Goal: Information Seeking & Learning: Learn about a topic

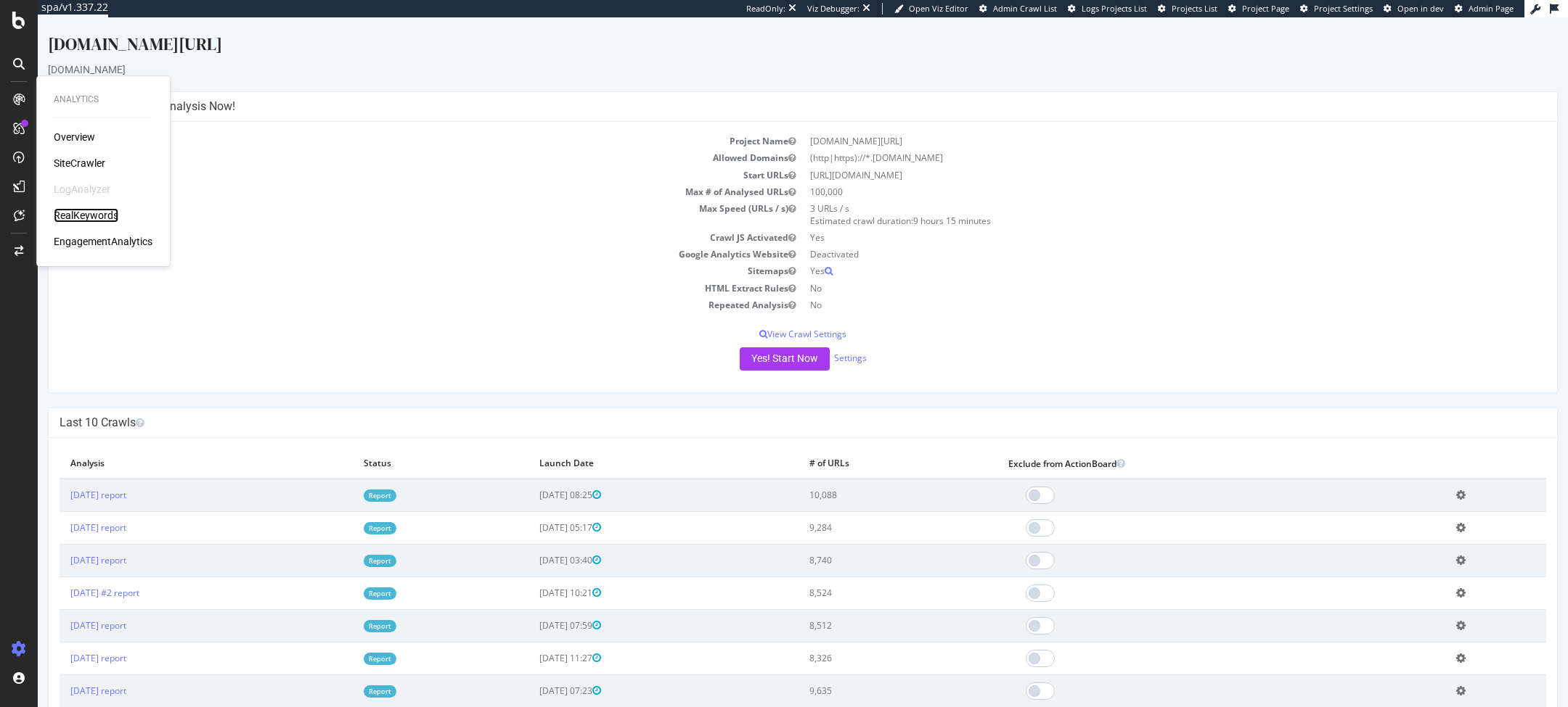
click at [87, 216] on div "RealKeywords" at bounding box center [86, 216] width 64 height 15
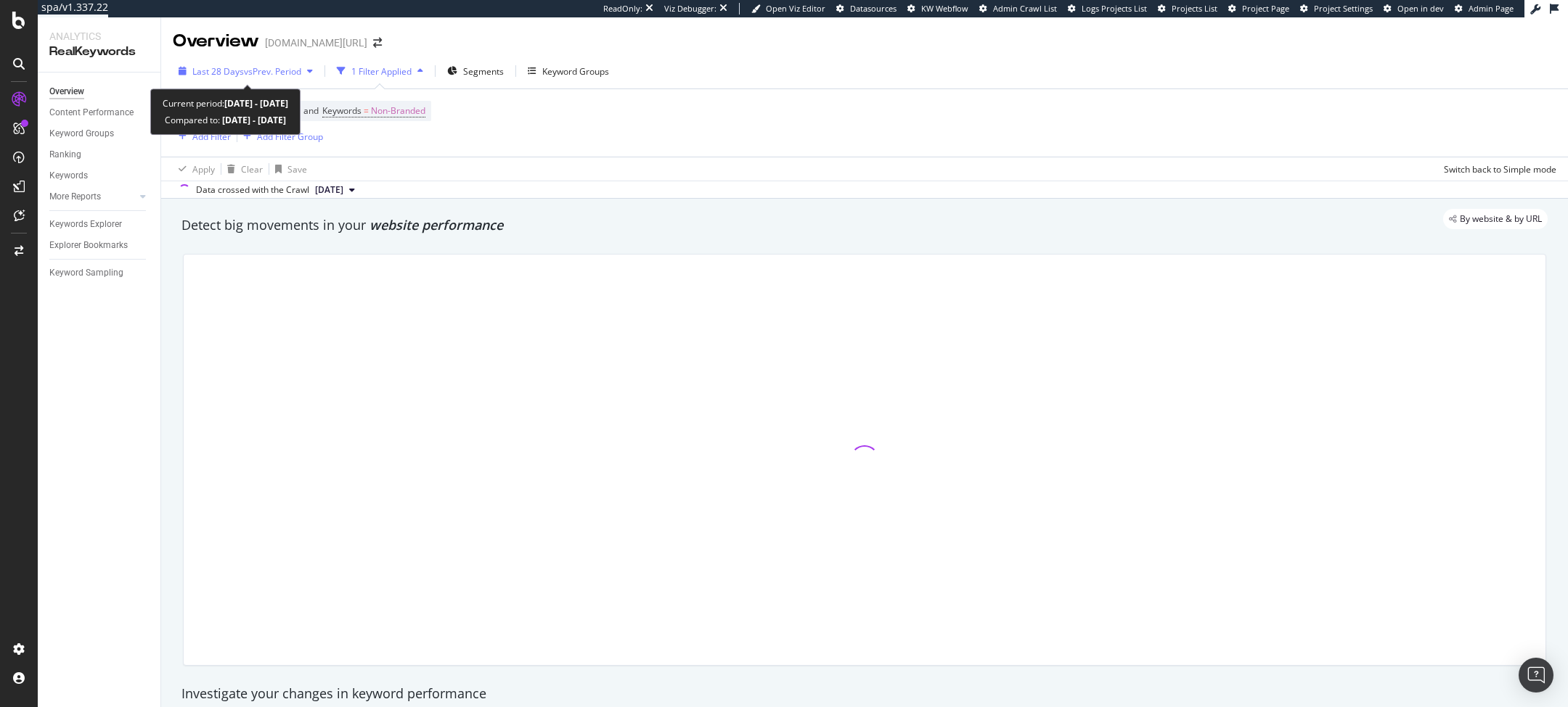
click at [249, 70] on span "vs Prev. Period" at bounding box center [272, 71] width 57 height 12
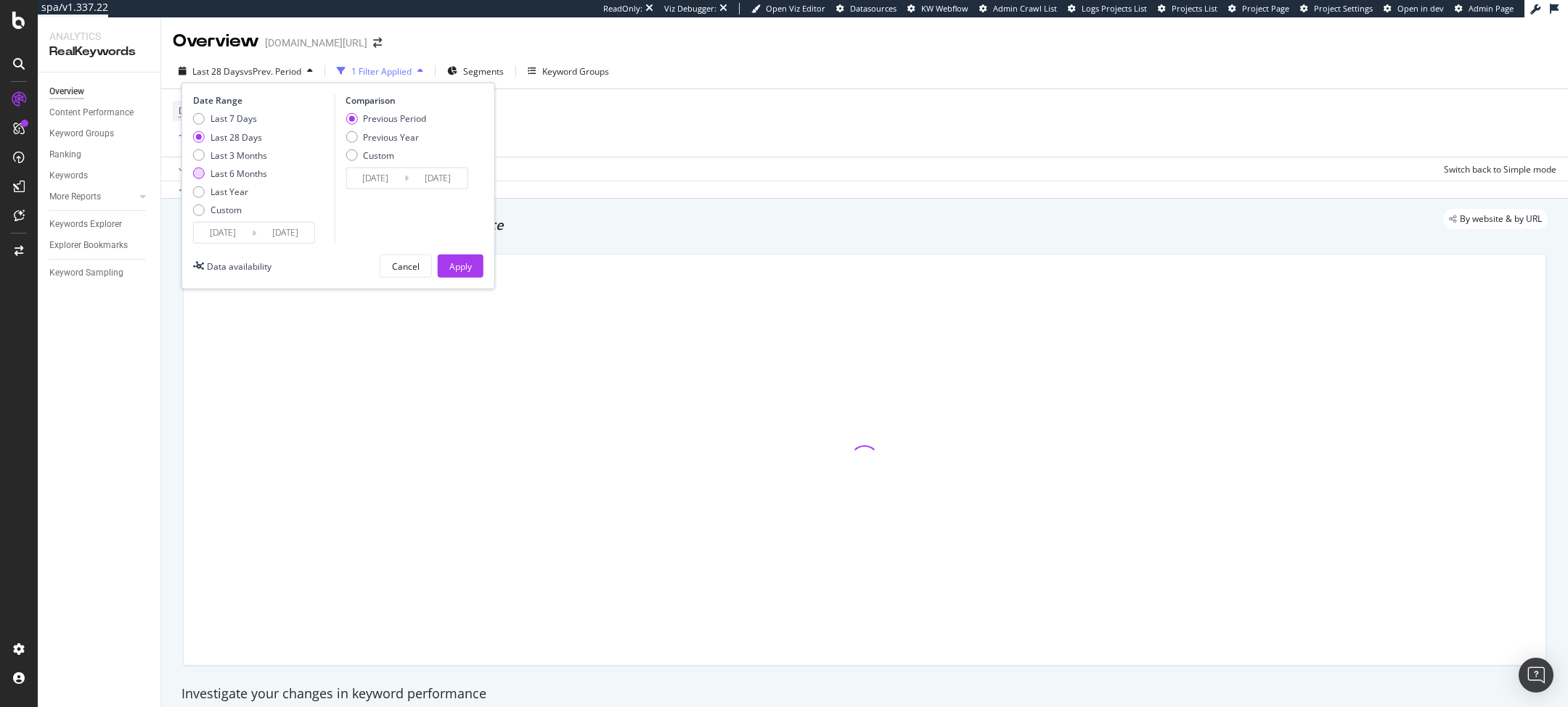
click at [216, 169] on div "Last 6 Months" at bounding box center [238, 173] width 56 height 12
type input "[DATE]"
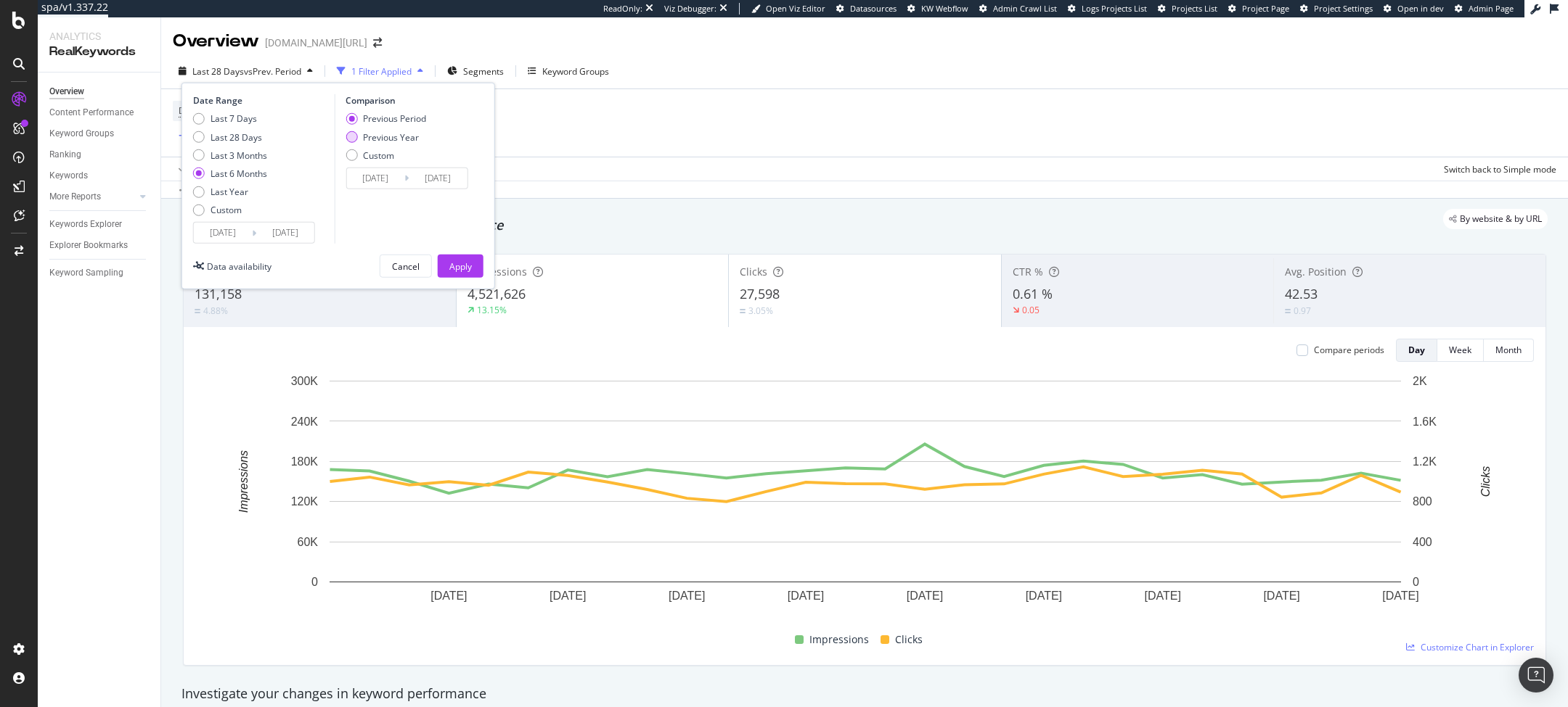
click at [405, 143] on div "Previous Year" at bounding box center [390, 136] width 56 height 12
type input "[DATE]"
click at [456, 258] on div "Apply" at bounding box center [460, 266] width 23 height 22
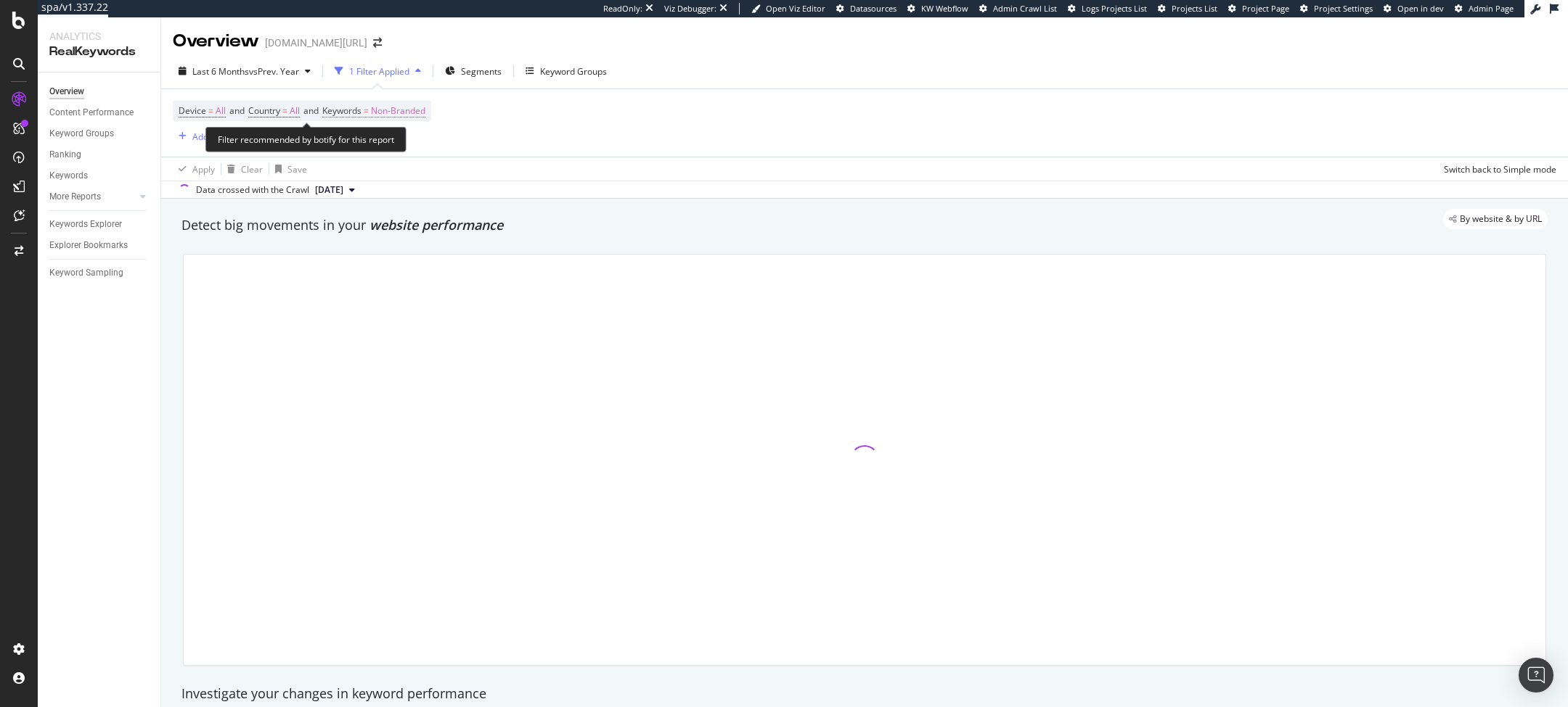
click at [388, 117] on span "Non-Branded" at bounding box center [398, 111] width 55 height 20
click at [366, 138] on span "Non-Branded" at bounding box center [373, 144] width 60 height 12
click at [402, 142] on span "Non-Branded" at bounding box center [373, 144] width 60 height 12
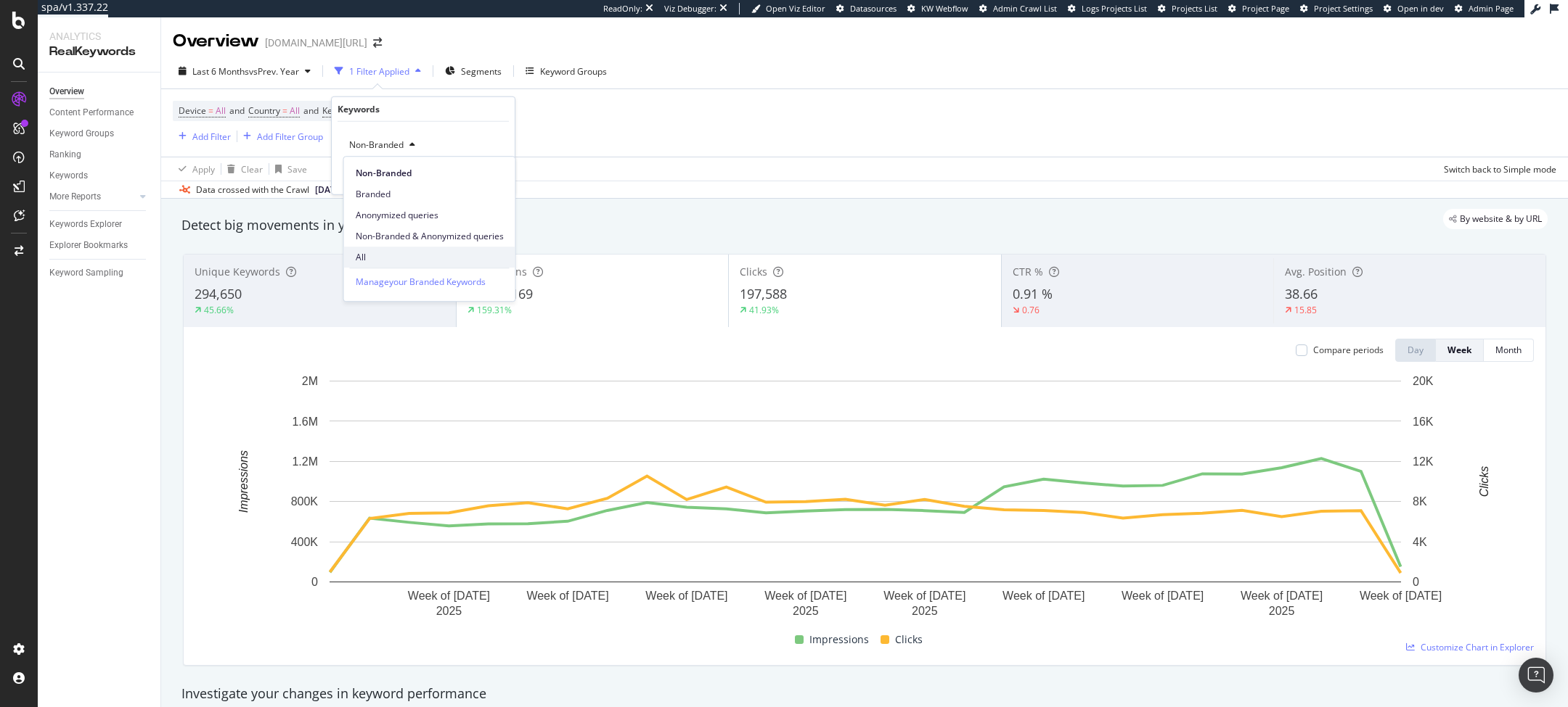
click at [380, 259] on span "All" at bounding box center [429, 257] width 148 height 13
click at [489, 169] on div "Apply" at bounding box center [492, 175] width 23 height 12
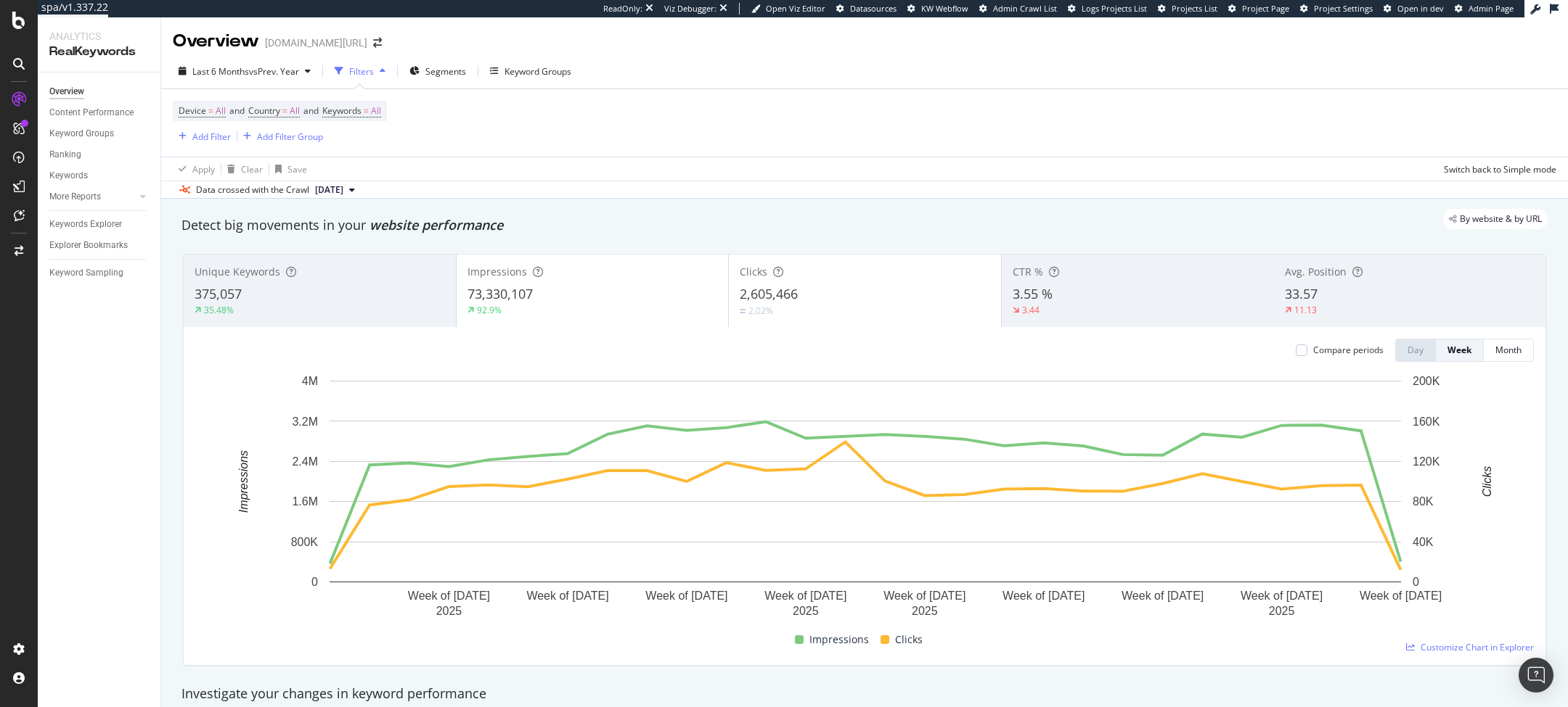
click at [599, 304] on div "92.9%" at bounding box center [592, 310] width 250 height 13
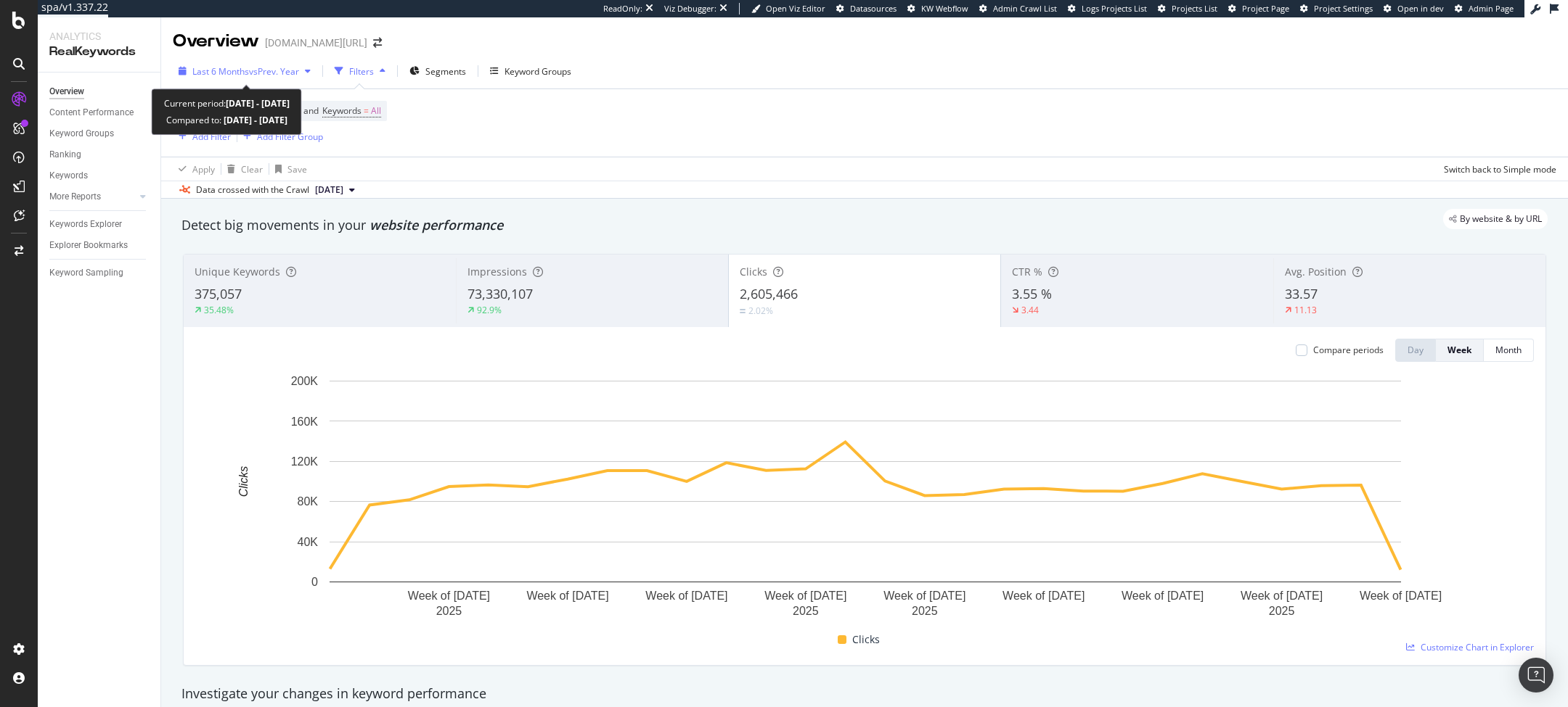
click at [286, 72] on span "vs Prev. Year" at bounding box center [274, 71] width 50 height 12
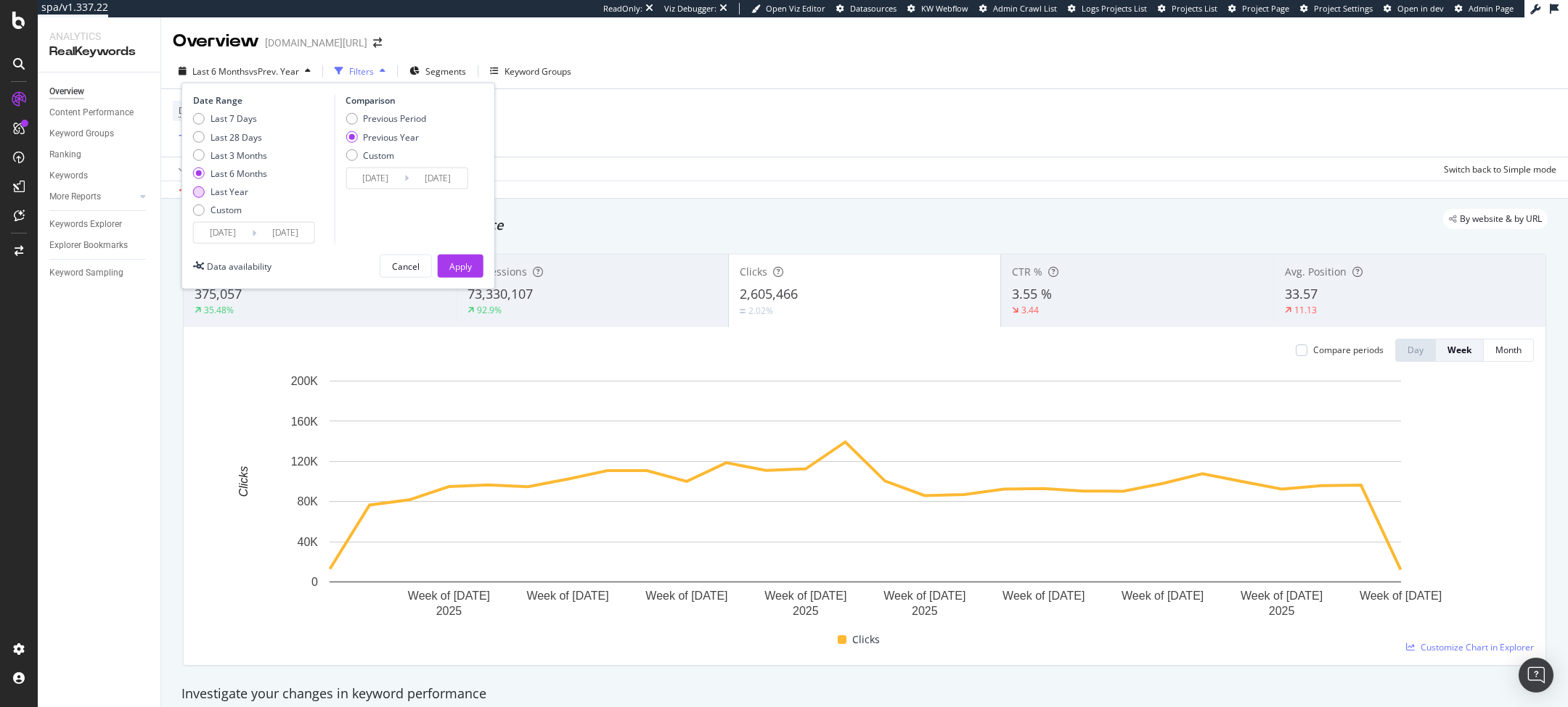
click at [234, 189] on div "Last Year" at bounding box center [229, 191] width 37 height 12
type input "[DATE]"
click at [248, 176] on div "Last 6 Months" at bounding box center [238, 173] width 56 height 12
type input "[DATE]"
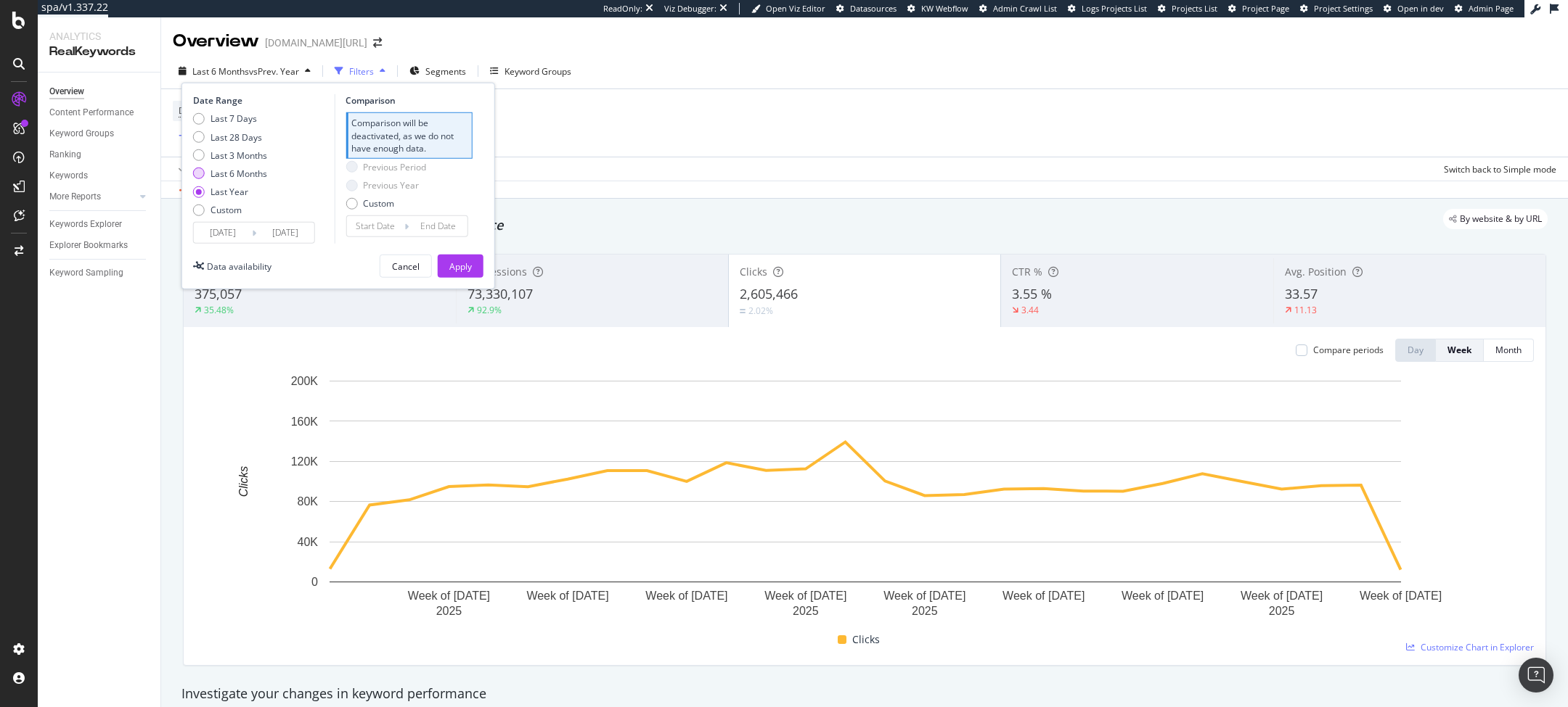
type input "[DATE]"
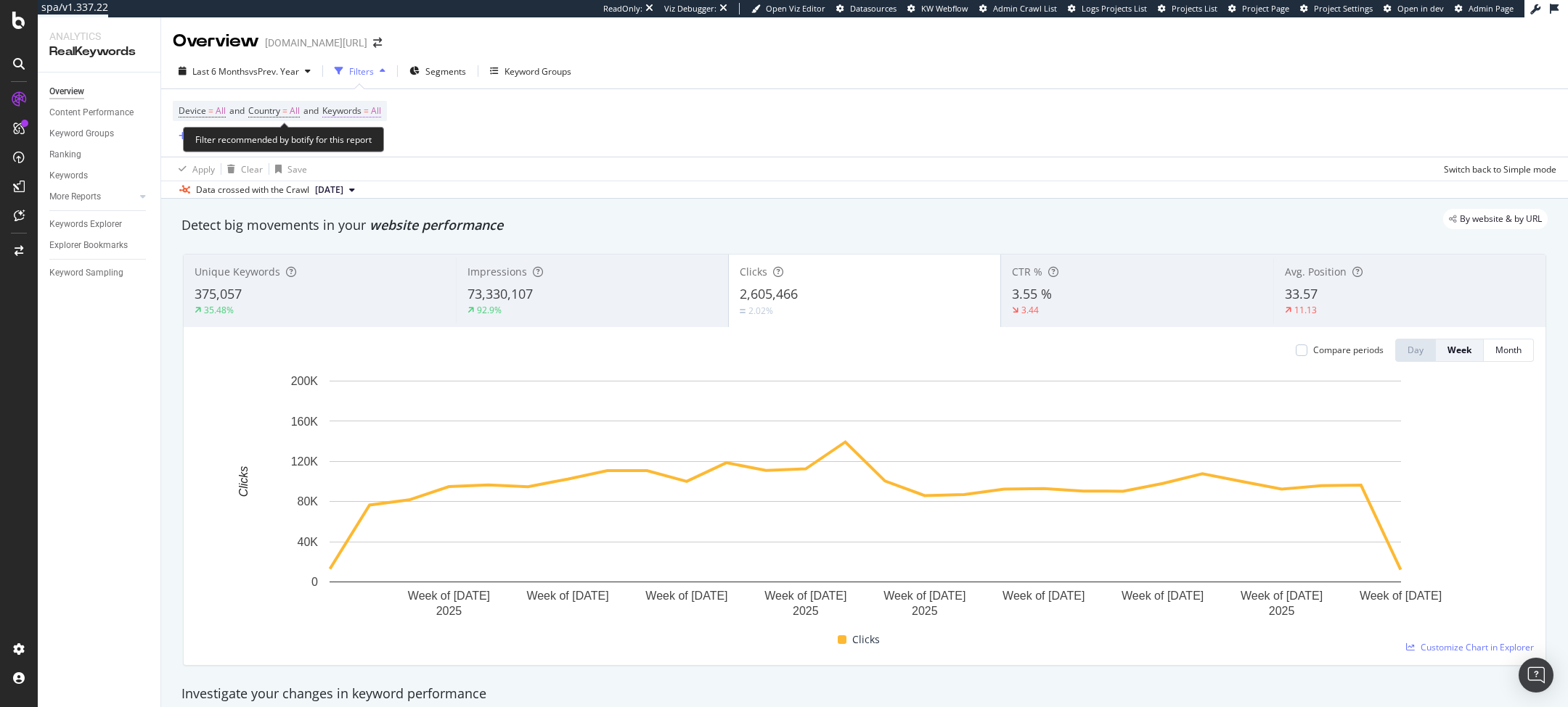
click at [381, 106] on span "All" at bounding box center [376, 111] width 10 height 20
click at [355, 135] on div "All" at bounding box center [359, 145] width 33 height 22
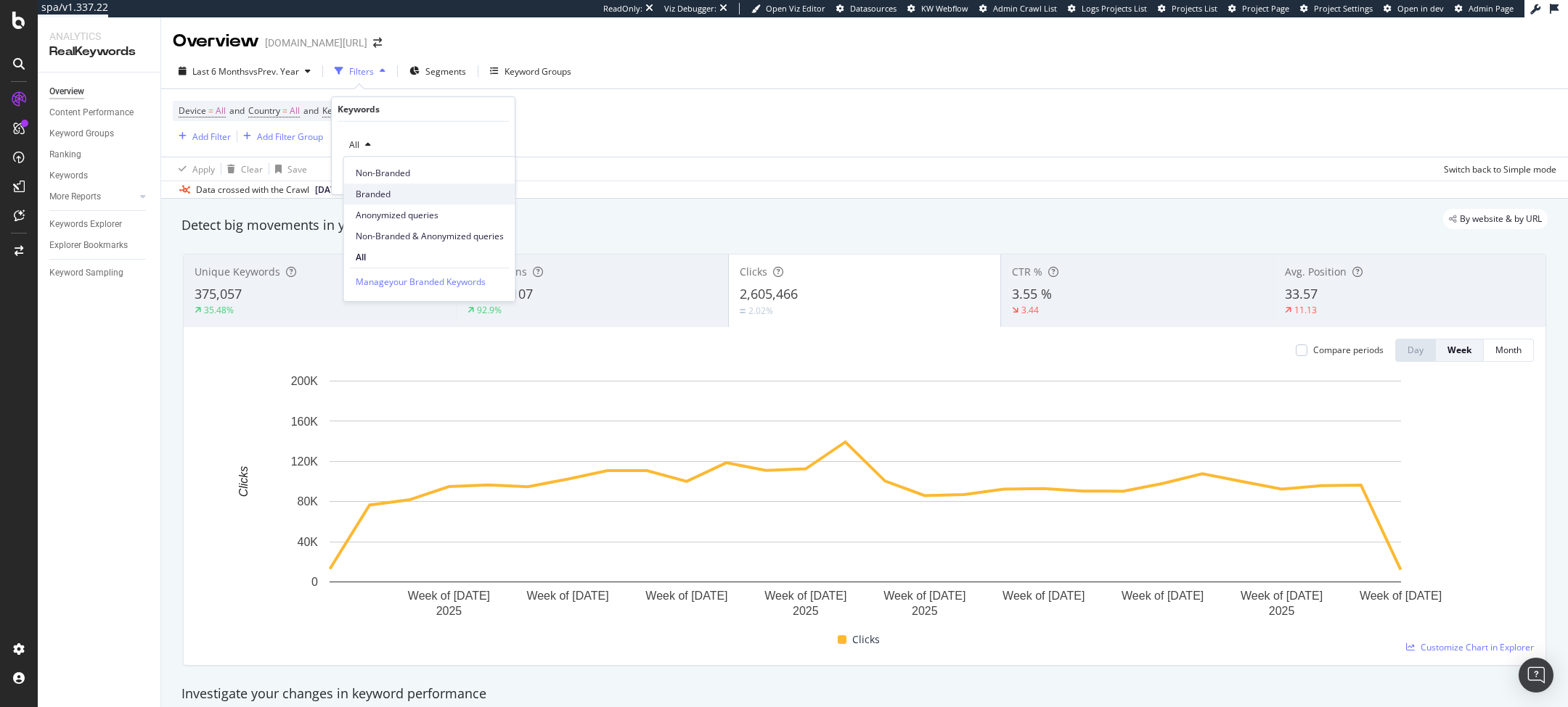
click at [370, 192] on span "Branded" at bounding box center [429, 195] width 148 height 13
click at [482, 175] on div "Apply" at bounding box center [492, 175] width 23 height 12
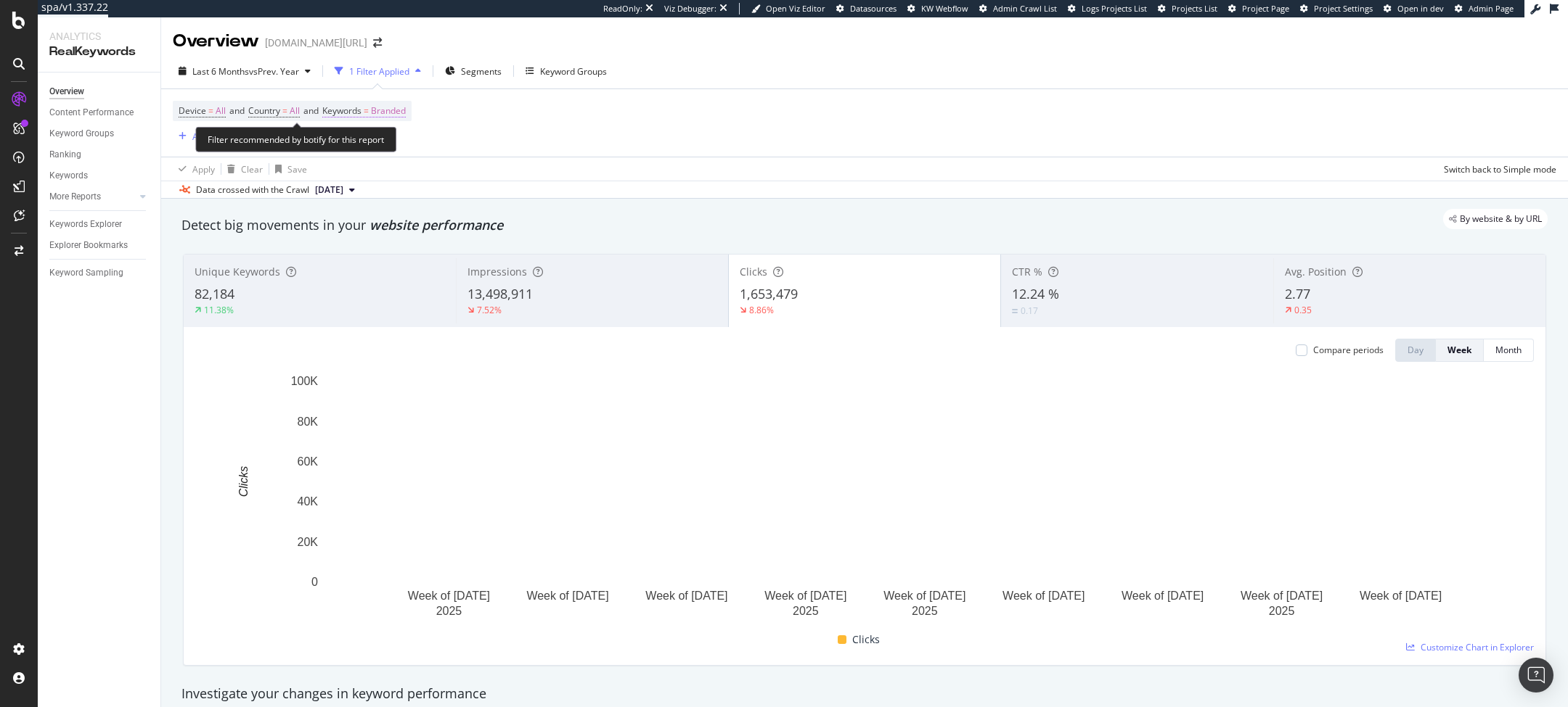
click at [404, 113] on span "Branded" at bounding box center [388, 111] width 35 height 20
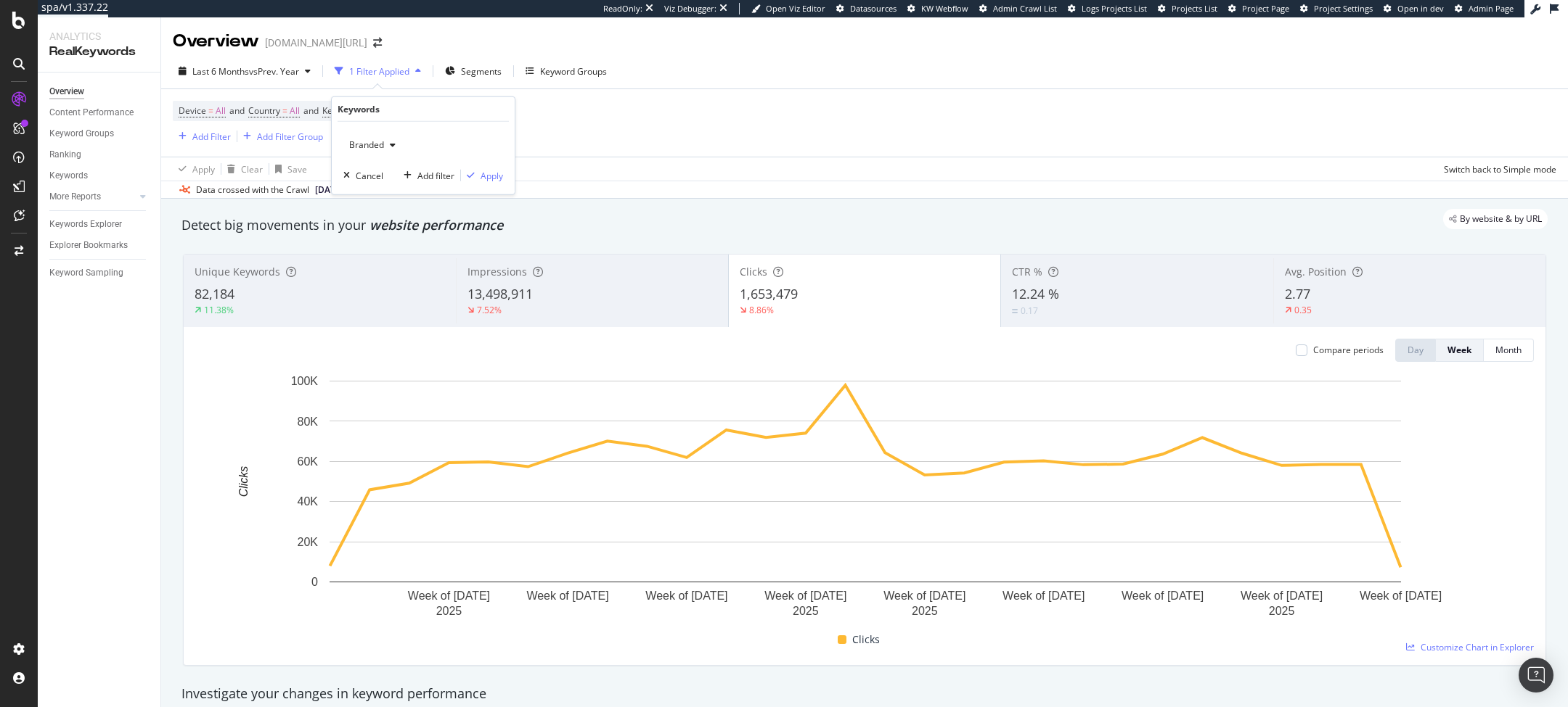
click at [394, 143] on icon "button" at bounding box center [392, 145] width 6 height 9
click at [374, 249] on div "All" at bounding box center [429, 257] width 171 height 21
drag, startPoint x: 496, startPoint y: 169, endPoint x: 689, endPoint y: 154, distance: 193.6
click at [496, 169] on div "Apply" at bounding box center [492, 175] width 23 height 12
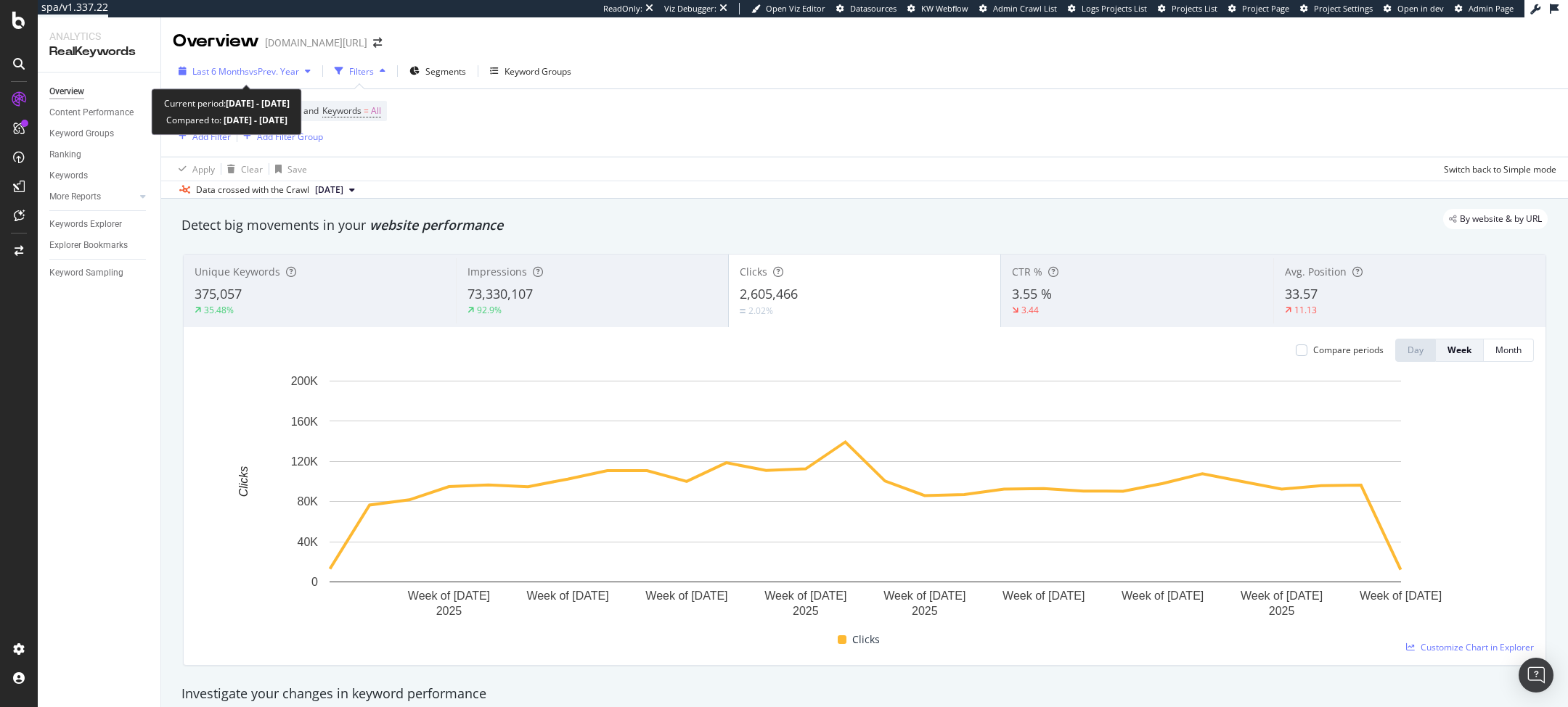
click at [223, 74] on span "Last 6 Months" at bounding box center [220, 71] width 56 height 12
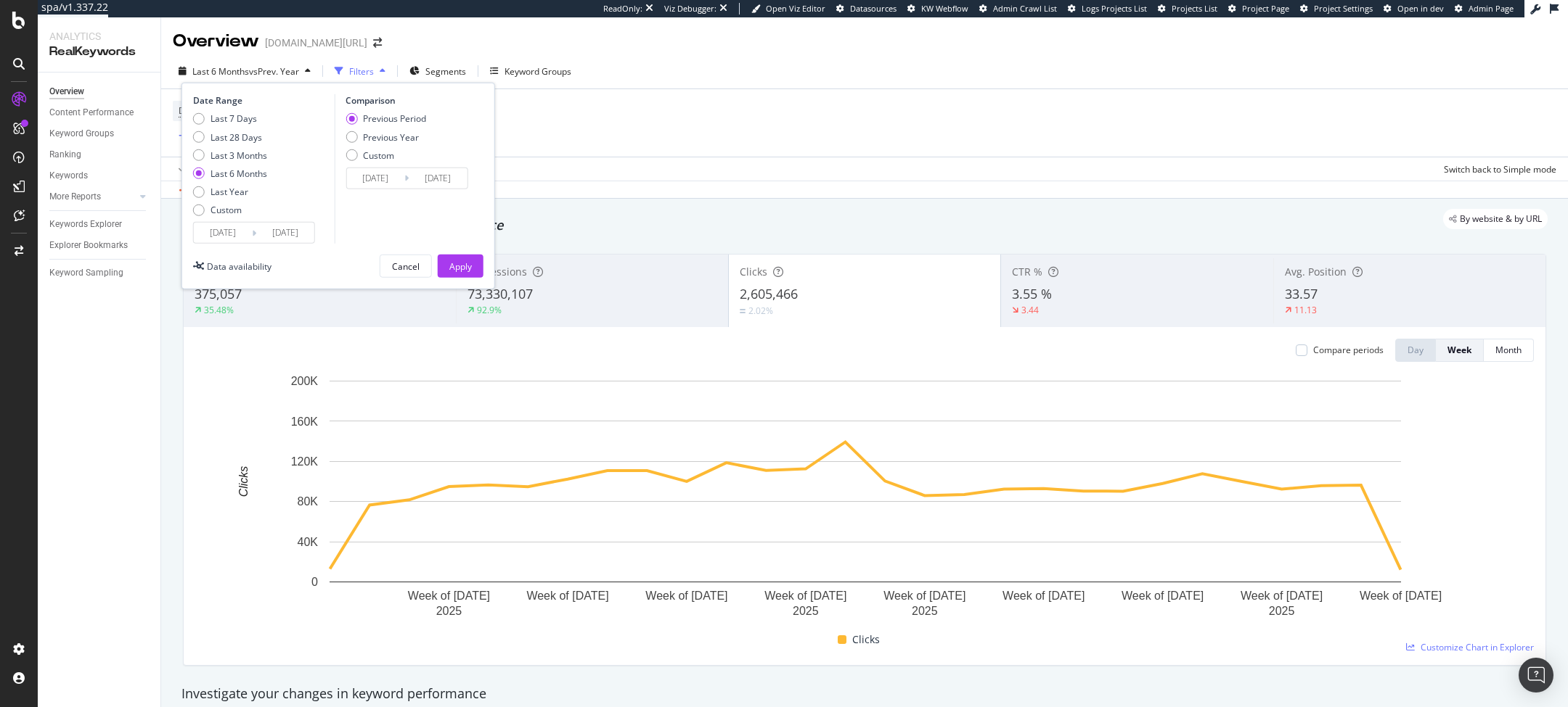
click at [217, 231] on input "[DATE]" at bounding box center [222, 232] width 58 height 20
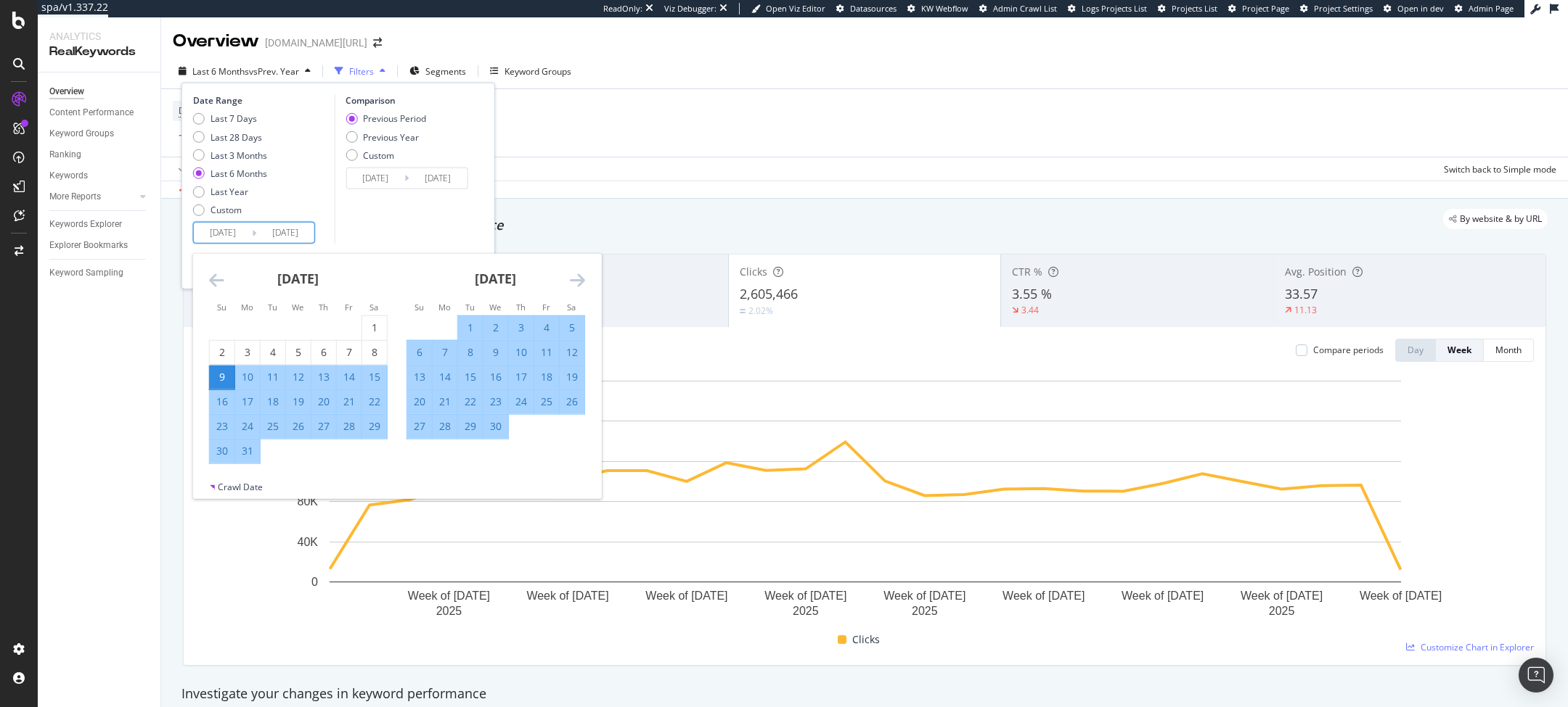
click at [216, 272] on icon "Move backward to switch to the previous month." at bounding box center [217, 279] width 15 height 17
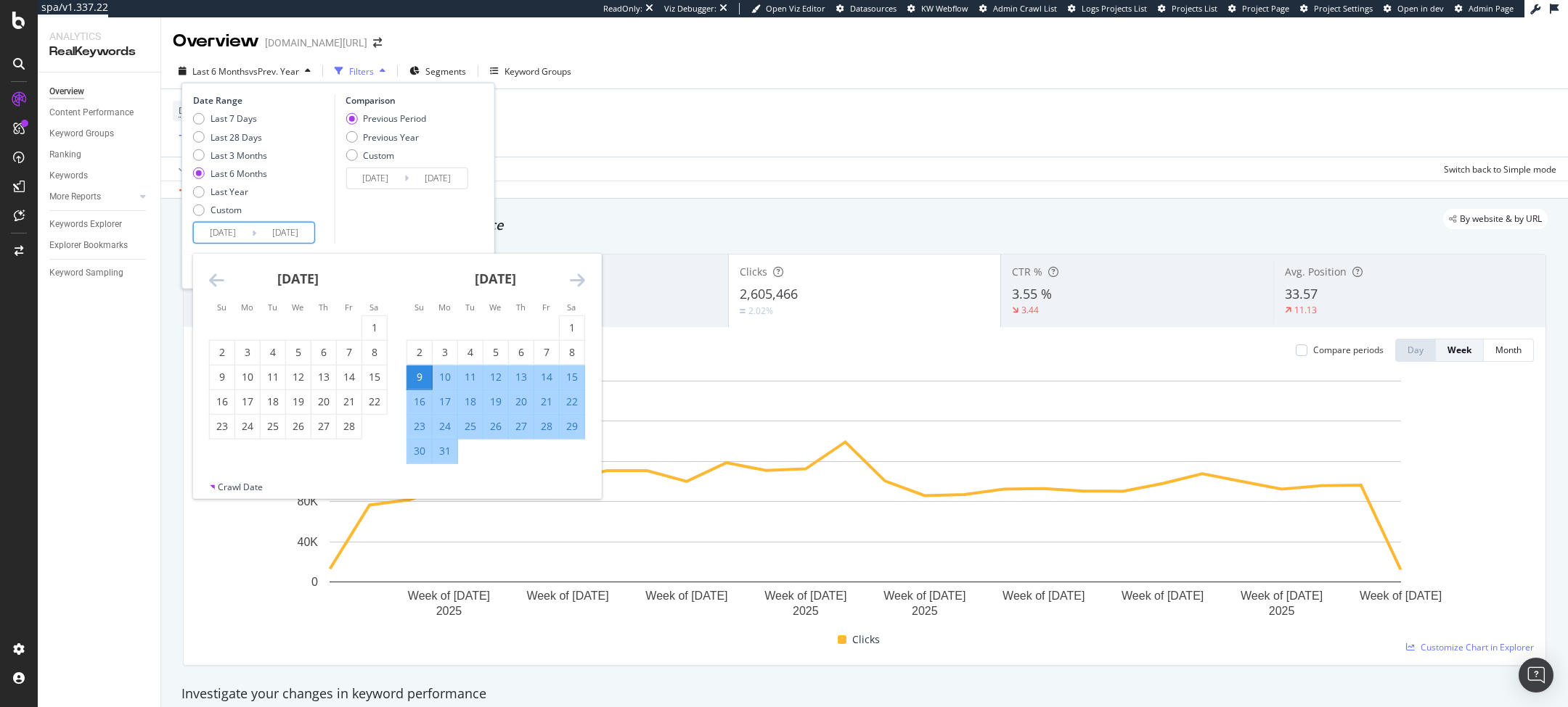
click at [216, 272] on icon "Move backward to switch to the previous month." at bounding box center [217, 279] width 15 height 17
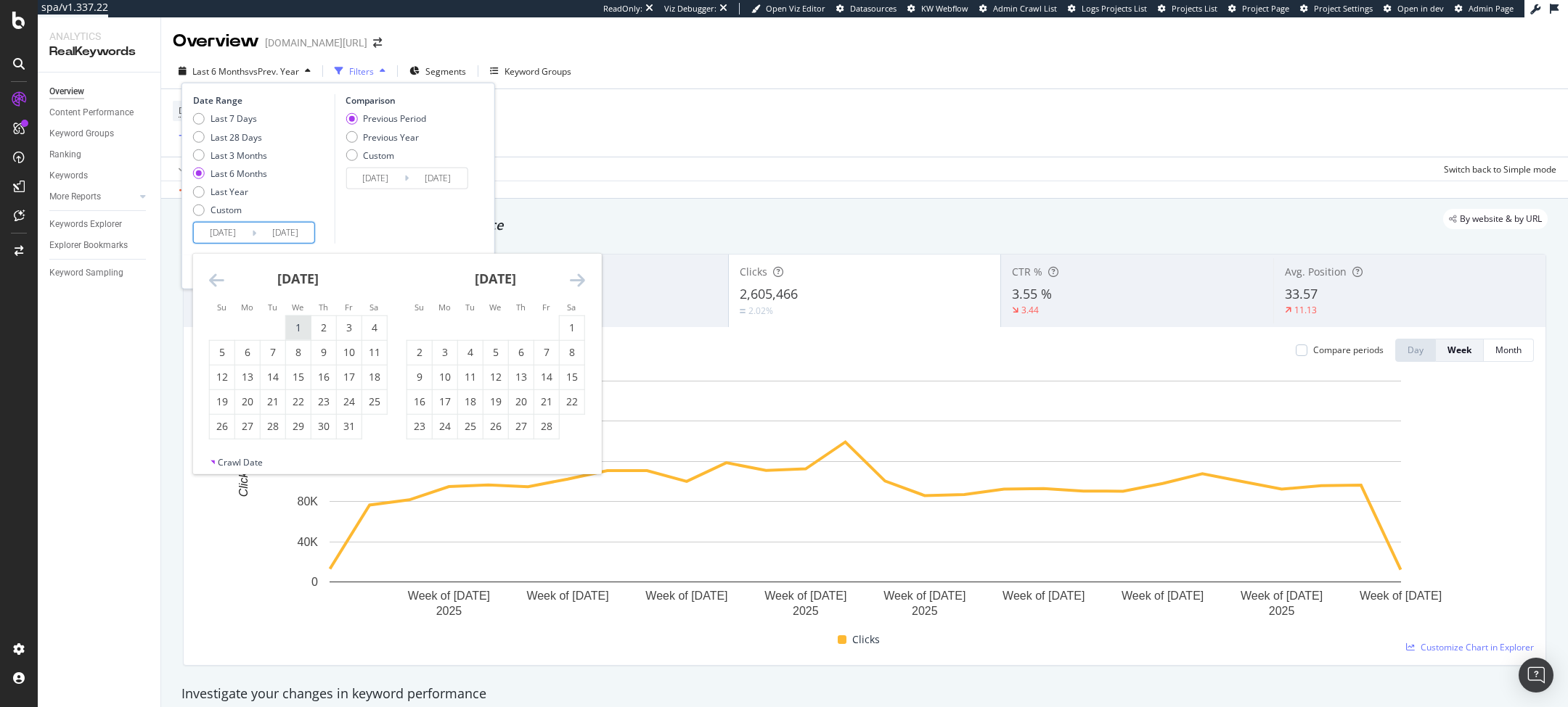
click at [293, 336] on div "1" at bounding box center [298, 327] width 24 height 24
type input "[DATE]"
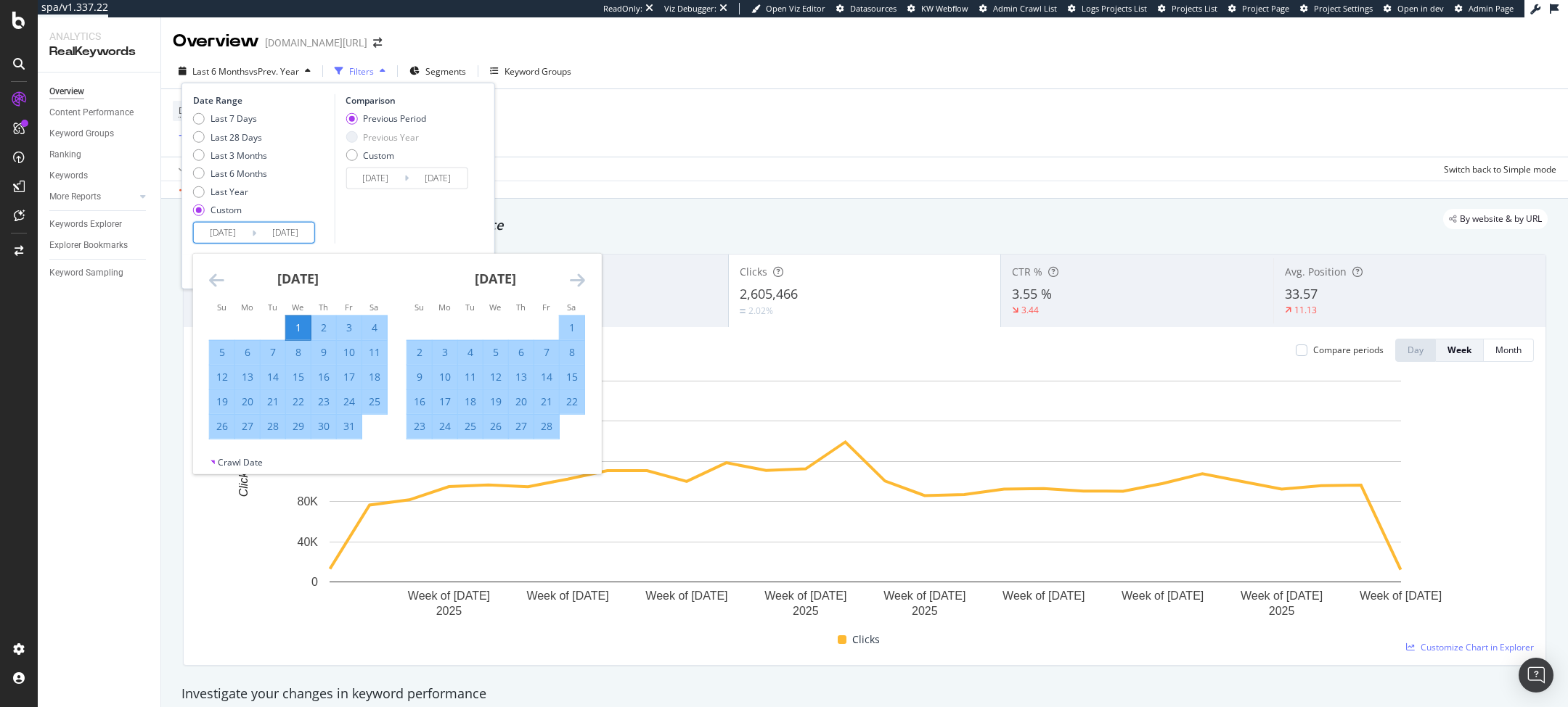
click at [352, 234] on div "Comparison Previous Period Previous Year Custom [DATE] Navigate forward to inte…" at bounding box center [403, 169] width 138 height 149
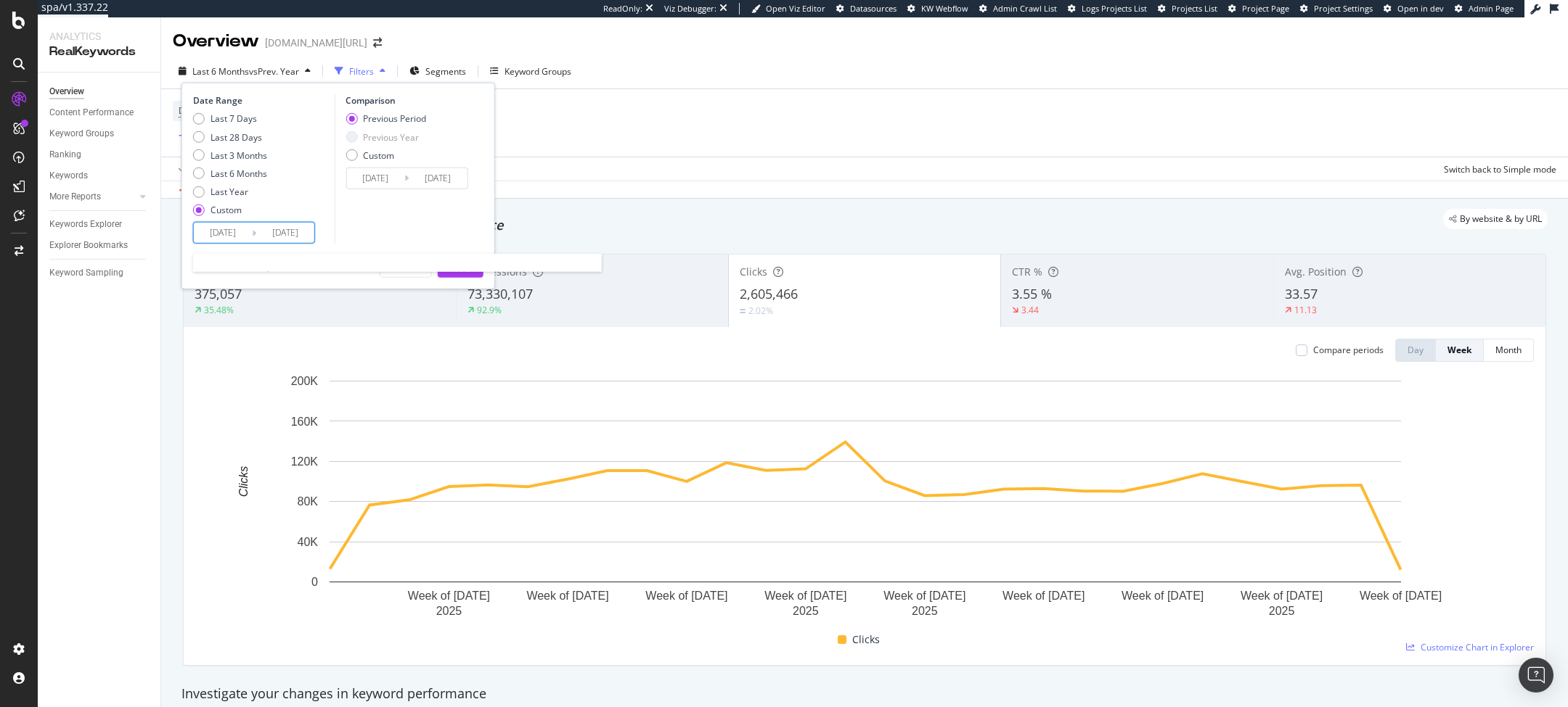
click at [243, 231] on input "[DATE]" at bounding box center [222, 232] width 58 height 20
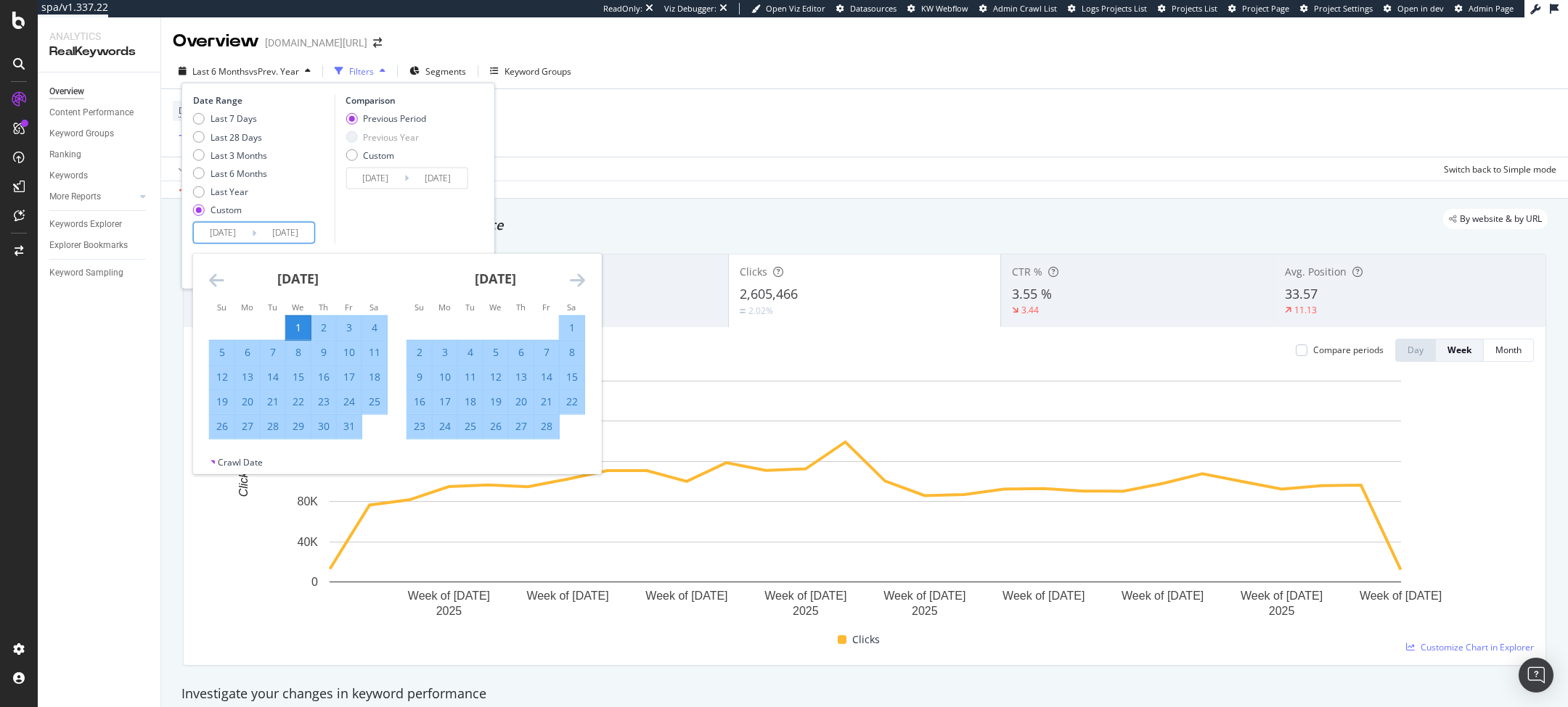
click at [575, 322] on div "1" at bounding box center [572, 328] width 24 height 15
type input "[DATE]"
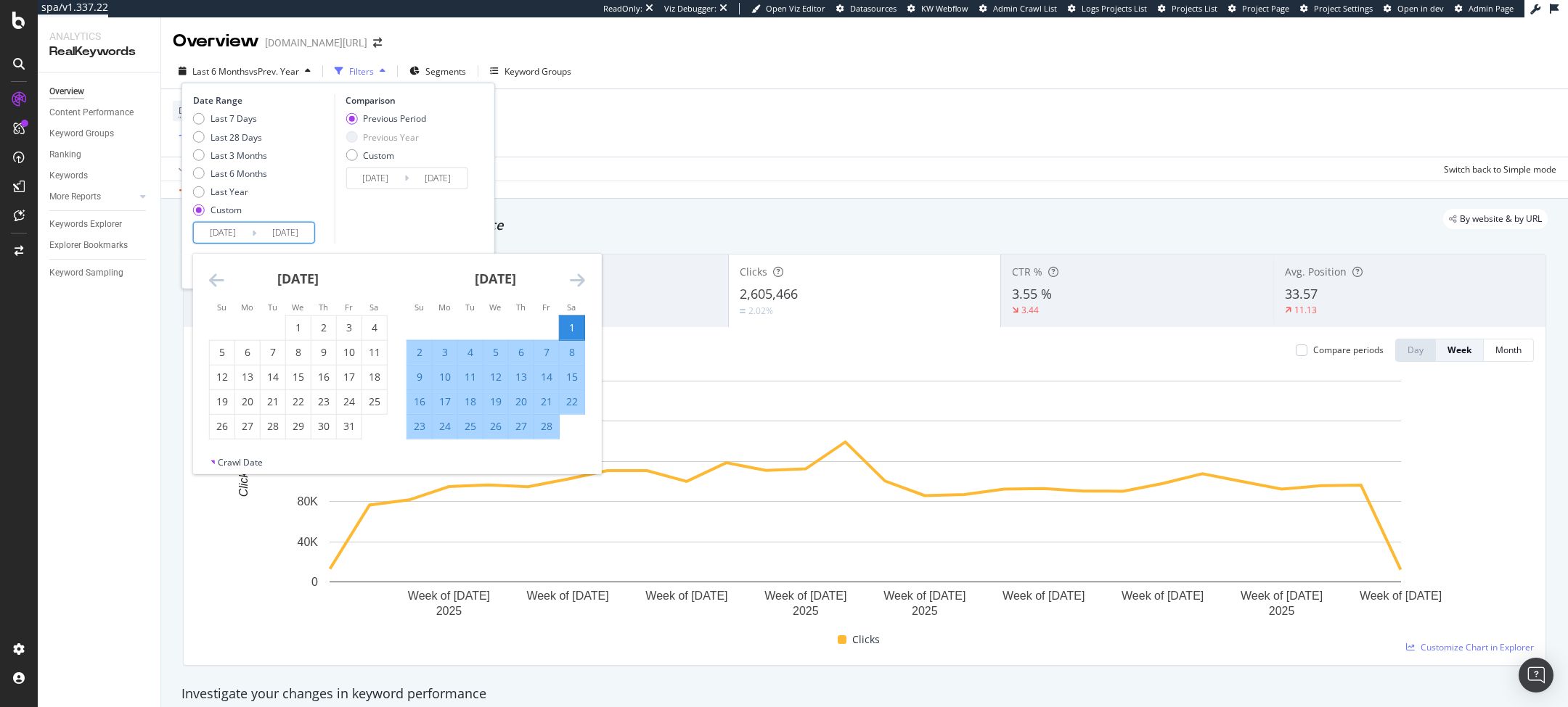
click at [349, 195] on div "Comparison Previous Period Previous Year Custom [DATE] Navigate forward to inte…" at bounding box center [403, 169] width 138 height 149
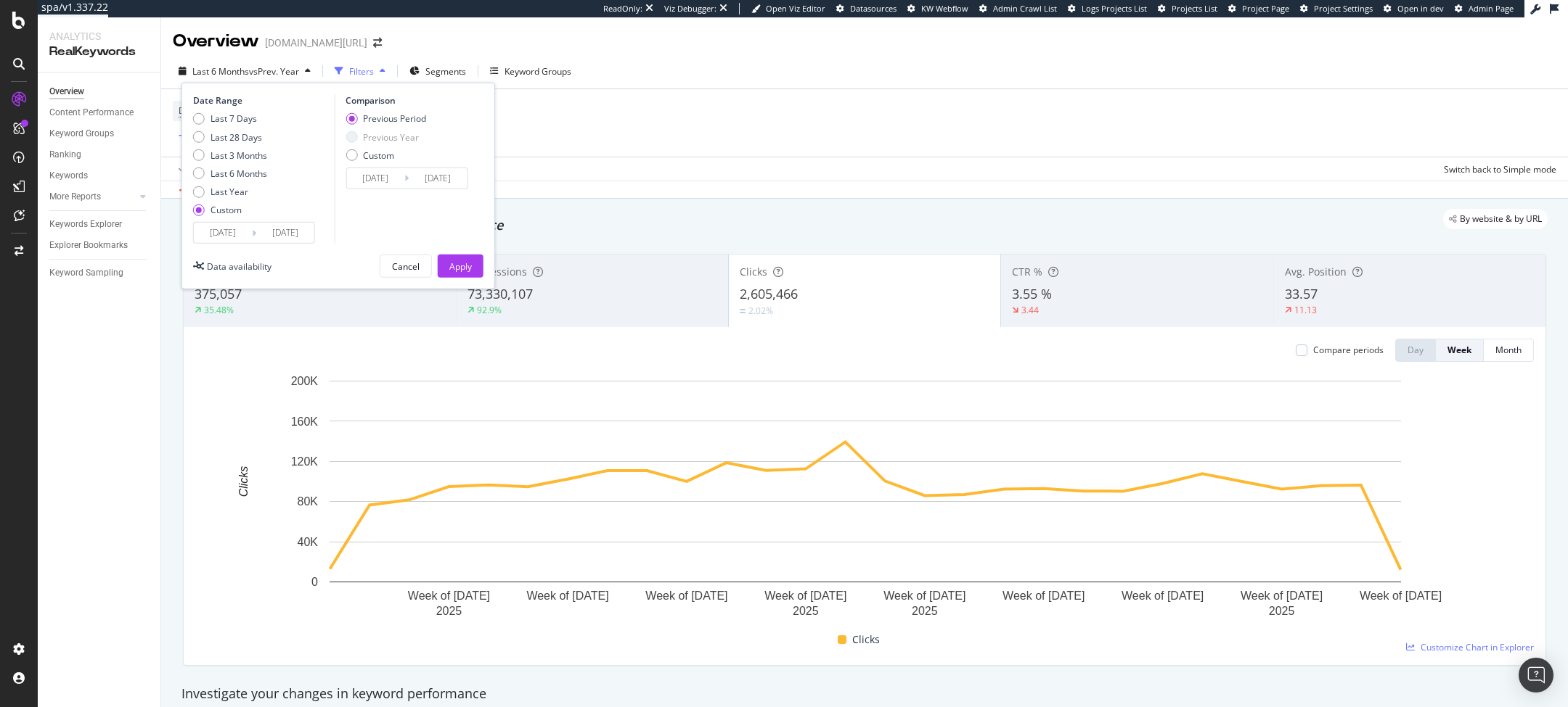
click at [350, 142] on div "Previous Year" at bounding box center [351, 137] width 11 height 11
click at [256, 226] on input "[DATE]" at bounding box center [284, 232] width 58 height 20
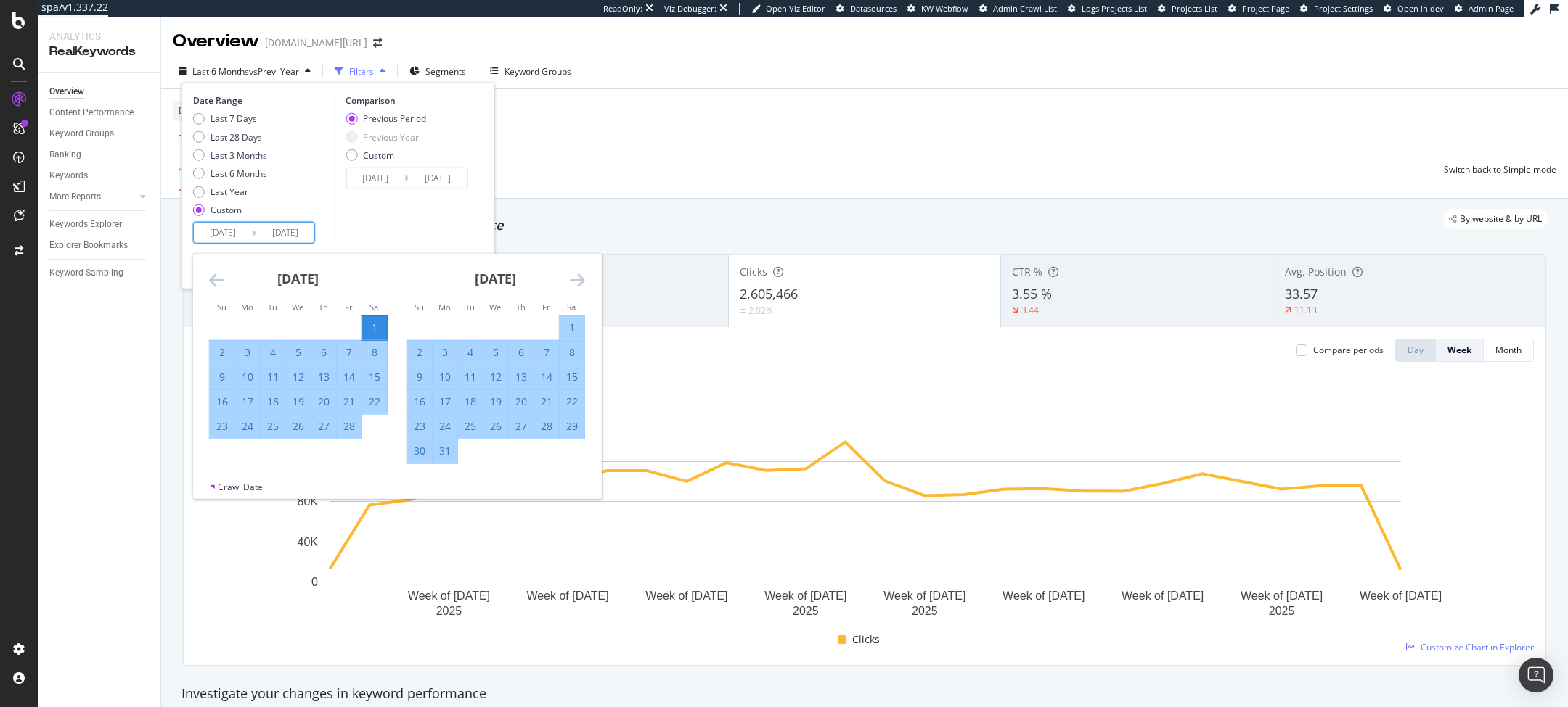
click at [588, 281] on div "[DATE] 1 2 3 4 5 6 7 8 9 10 11 12 13 14 15 16 17 18 19 20 21 22 23 24 25 26 27 …" at bounding box center [496, 359] width 197 height 210
click at [584, 280] on icon "Move forward to switch to the next month." at bounding box center [577, 279] width 15 height 17
click at [372, 323] on div "1" at bounding box center [374, 328] width 24 height 15
type input "[DATE]"
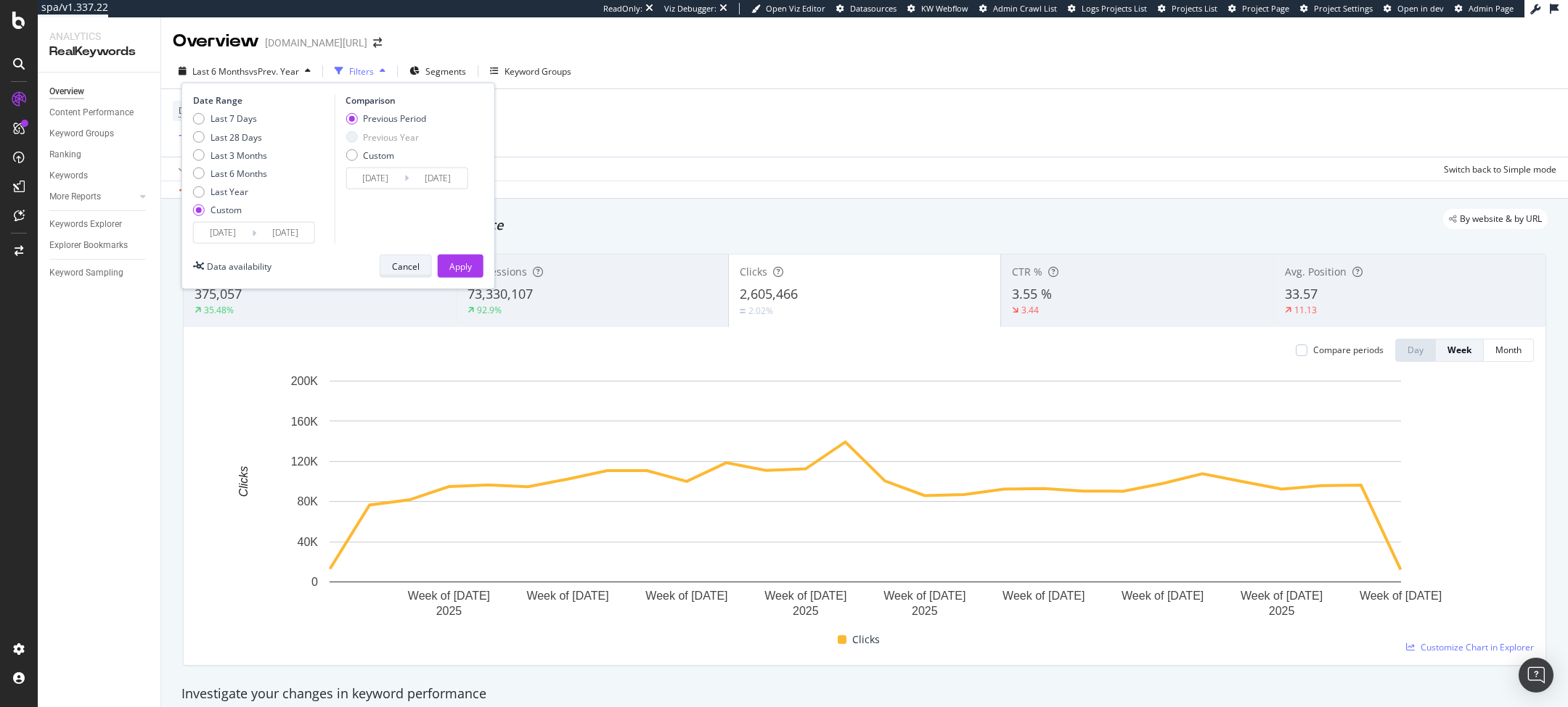
click at [421, 261] on button "Cancel" at bounding box center [406, 266] width 52 height 24
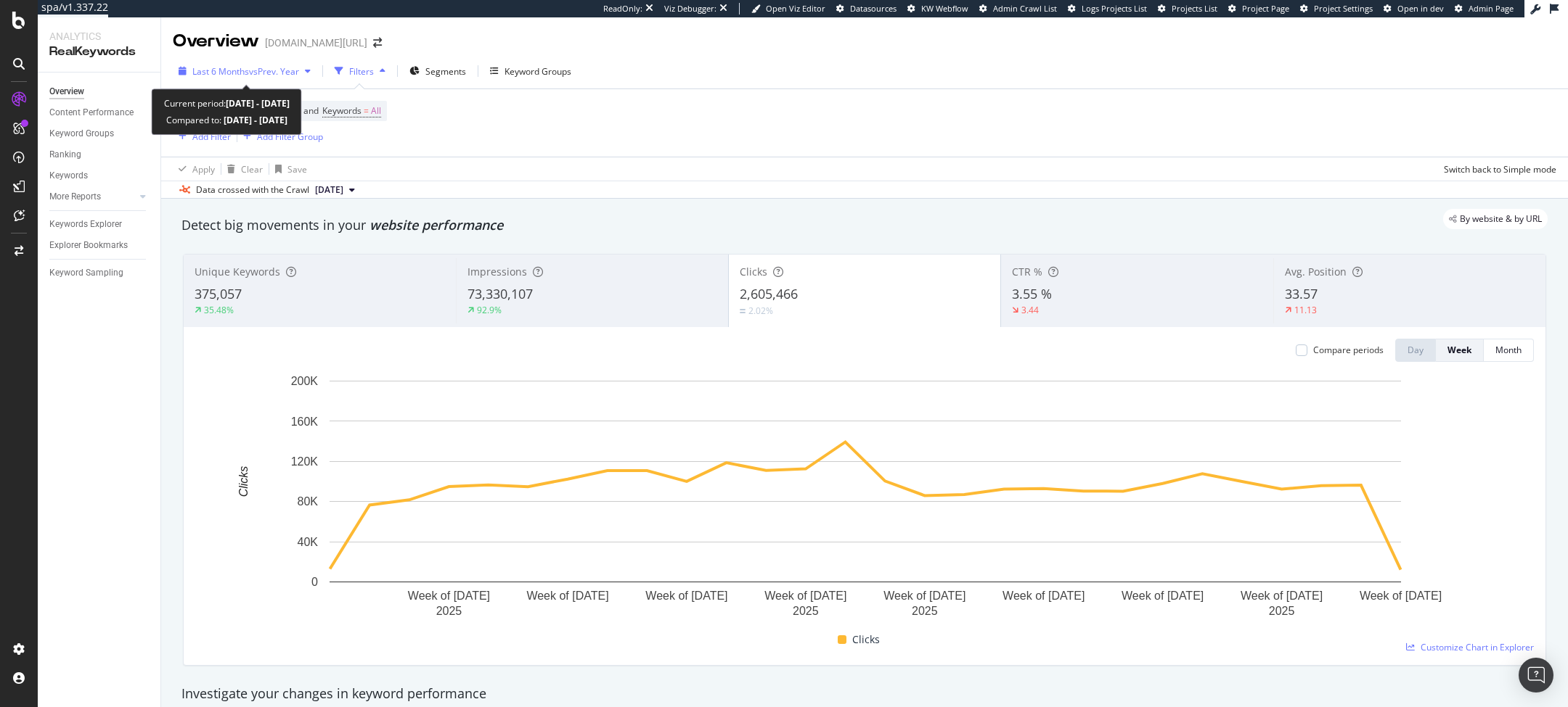
click at [256, 77] on div "Last 6 Months vs Prev. Year" at bounding box center [244, 71] width 143 height 22
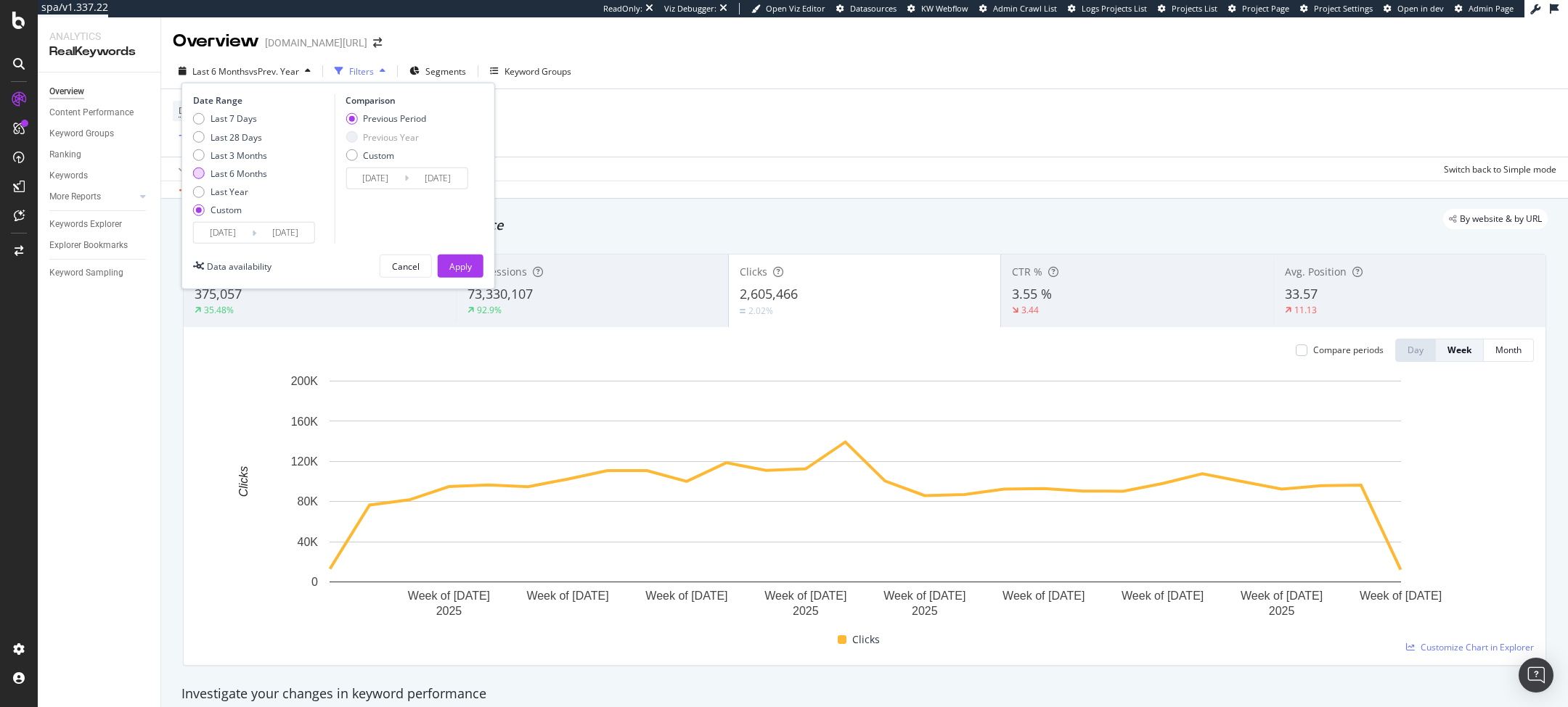
click at [216, 176] on div "Last 6 Months" at bounding box center [238, 173] width 56 height 12
type input "[DATE]"
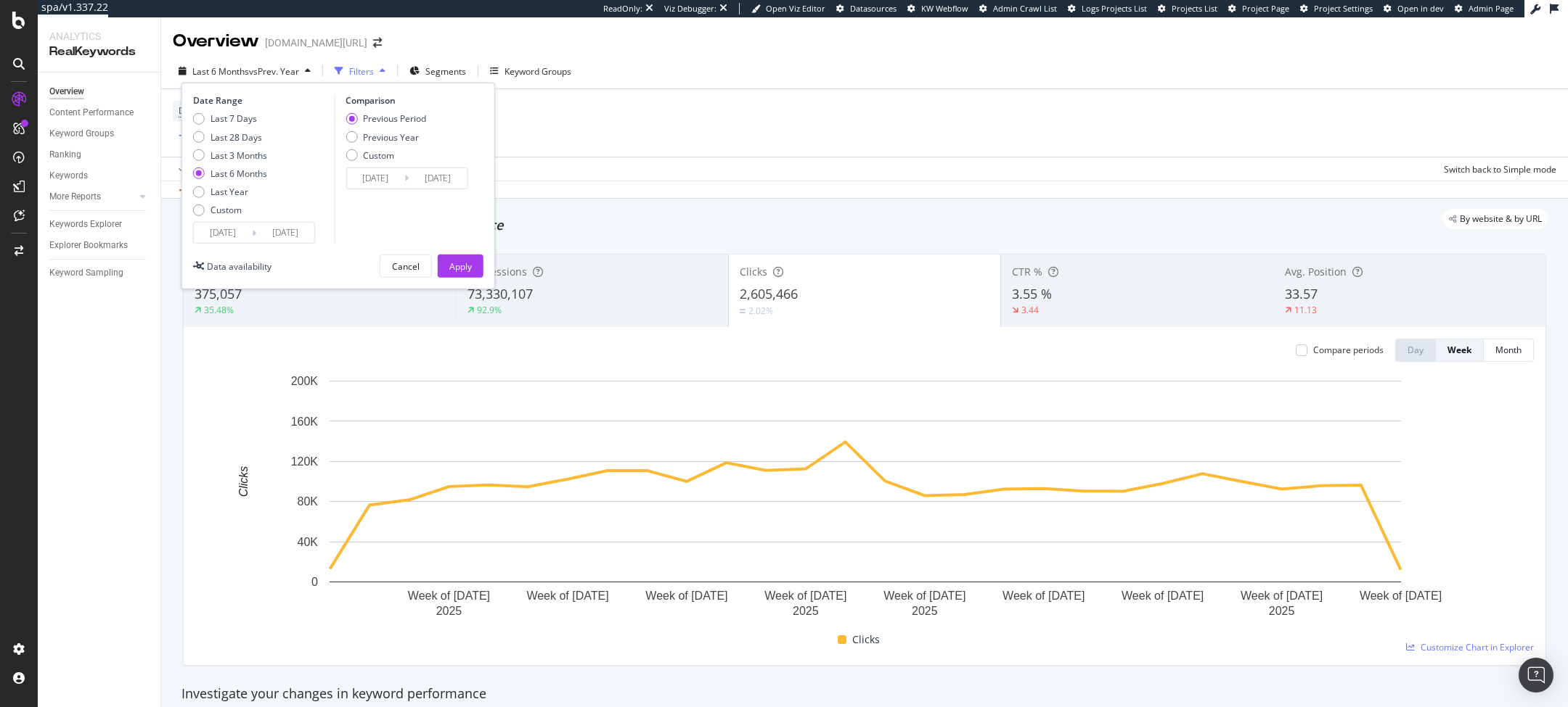
click at [238, 228] on input "[DATE]" at bounding box center [222, 232] width 58 height 20
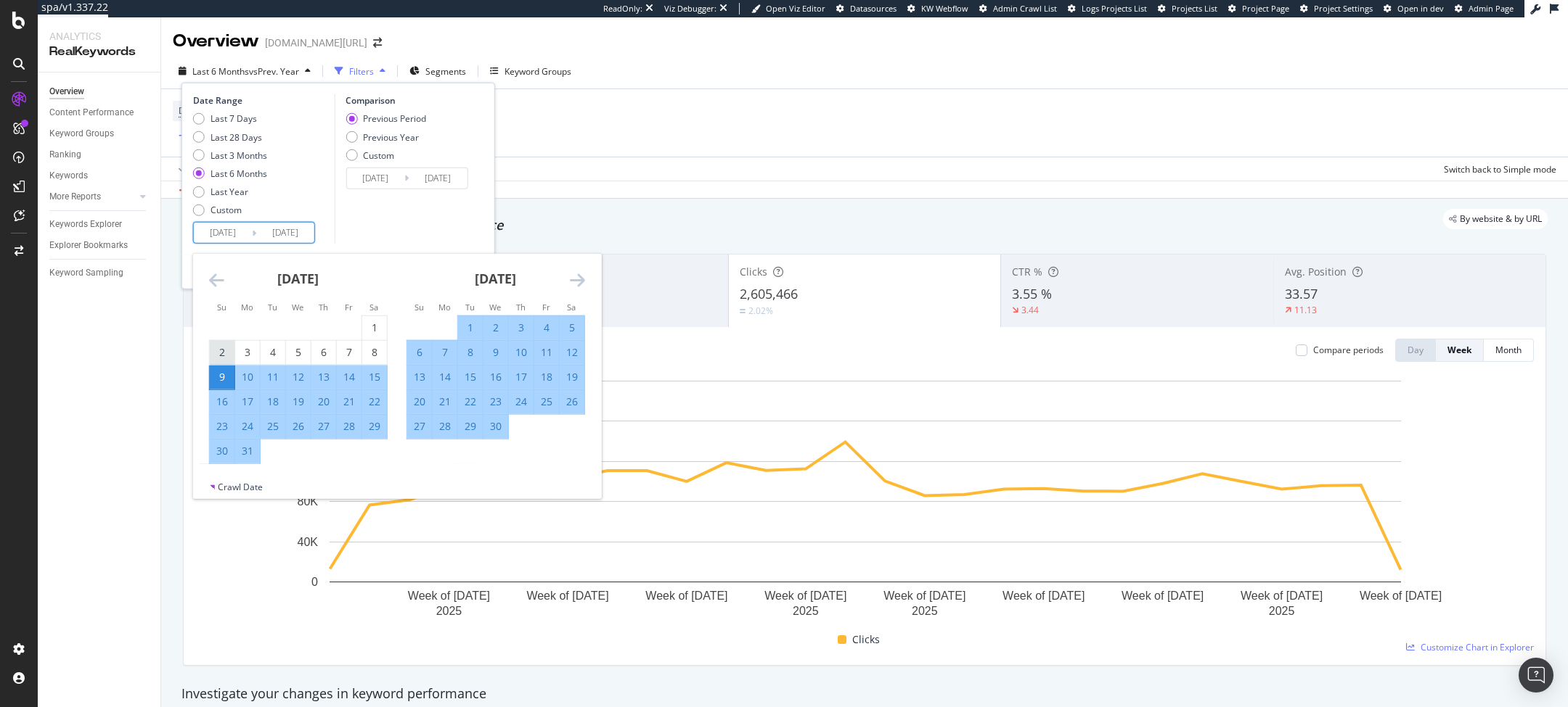
click at [224, 358] on div "2" at bounding box center [222, 353] width 24 height 15
type input "[DATE]"
click at [258, 355] on div "3" at bounding box center [248, 353] width 24 height 15
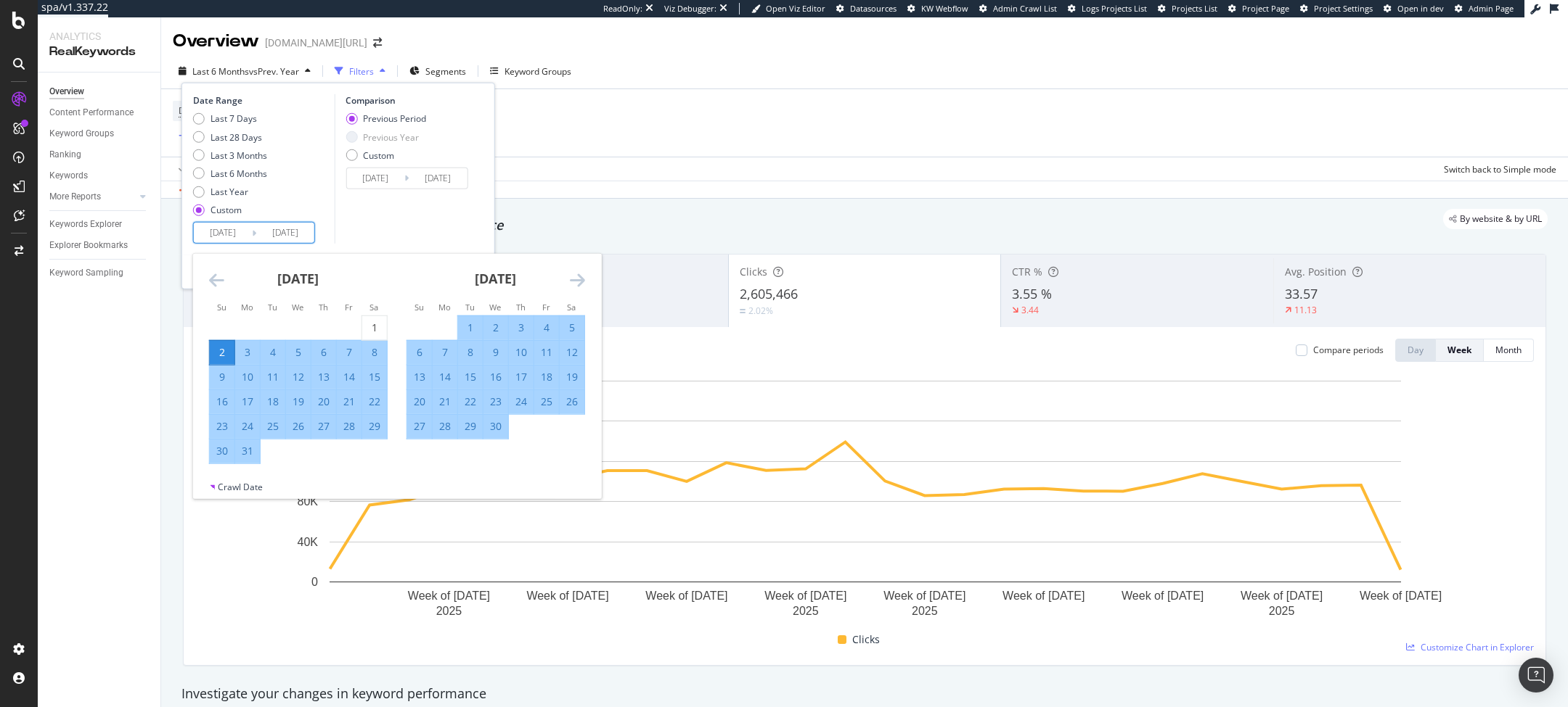
type input "[DATE]"
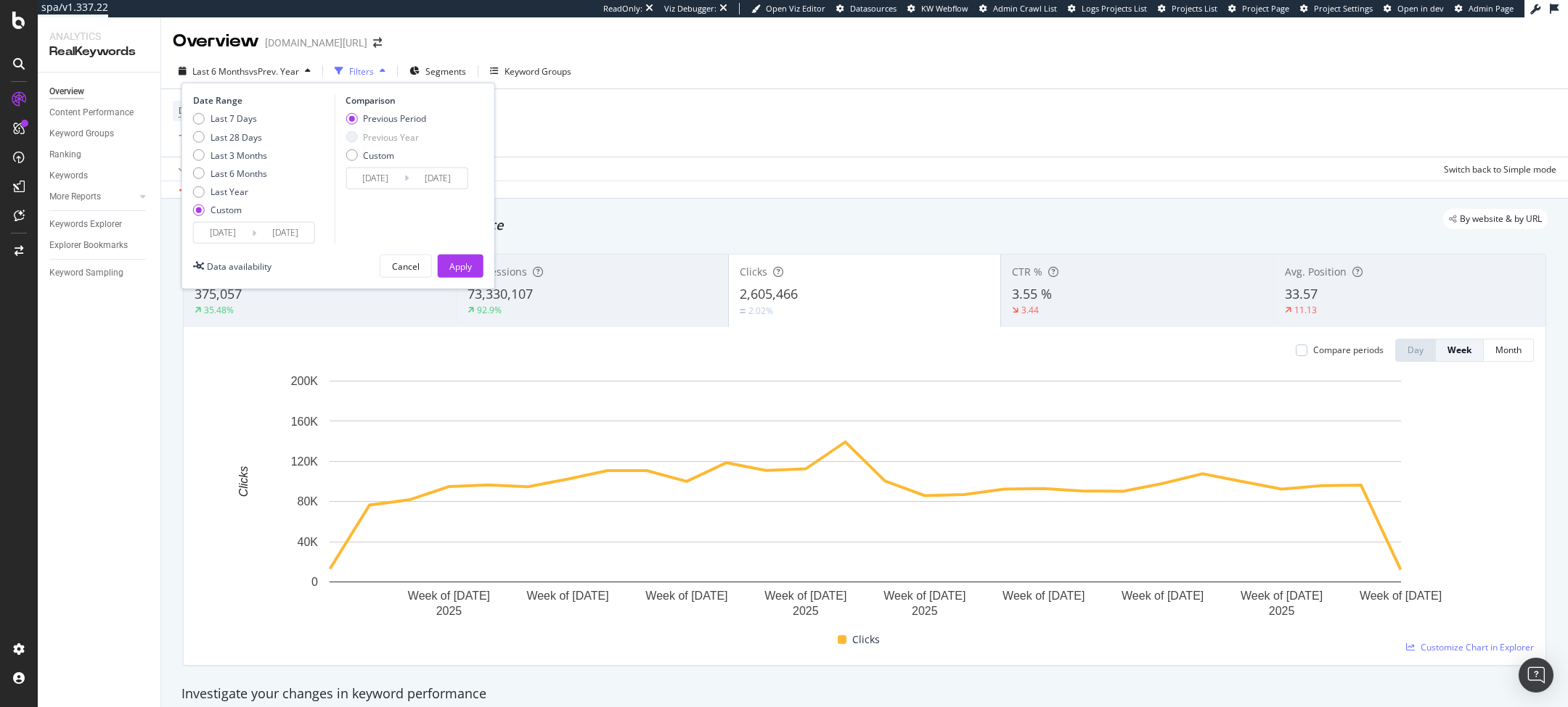
click at [244, 231] on input "[DATE]" at bounding box center [222, 232] width 58 height 20
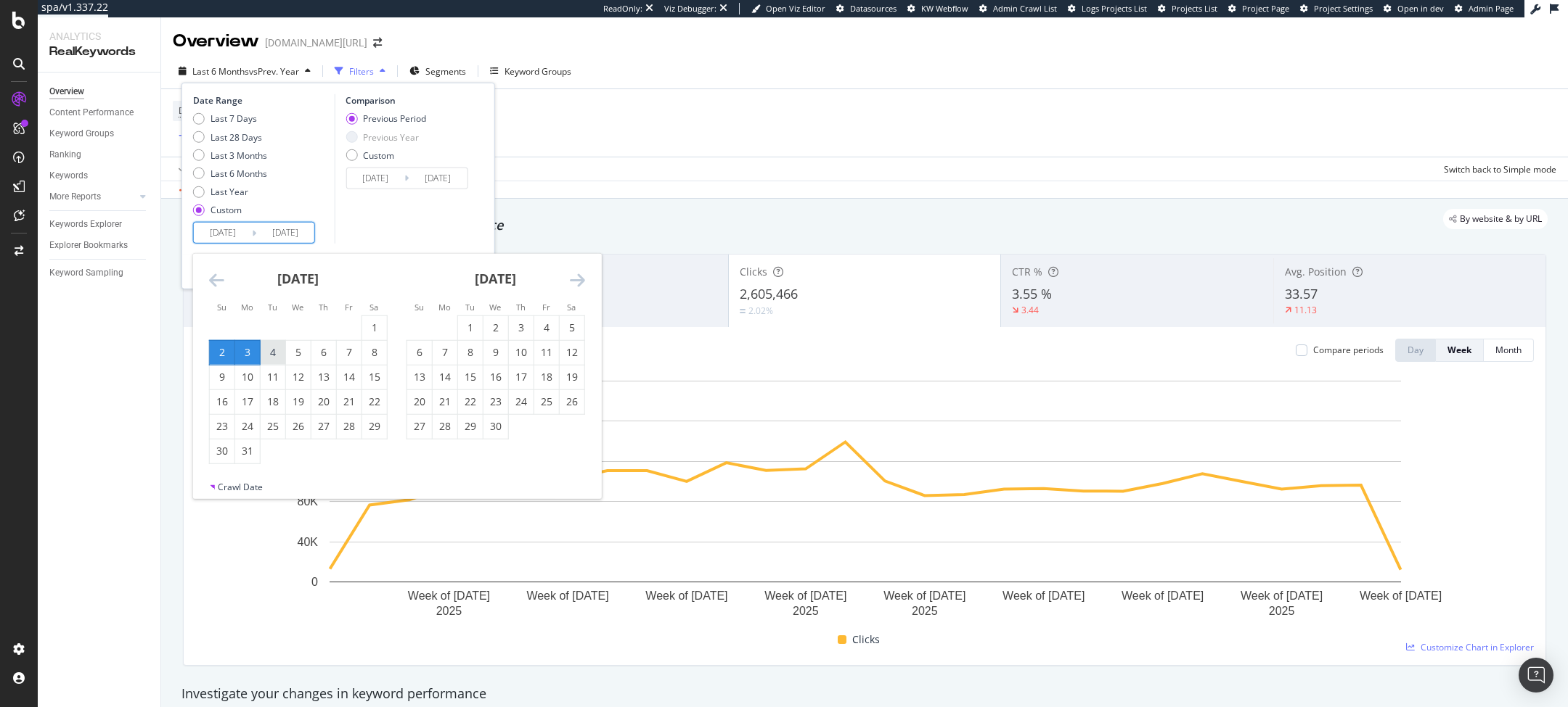
click at [278, 349] on div "4" at bounding box center [273, 353] width 24 height 15
type input "[DATE]"
click at [322, 358] on div "6" at bounding box center [324, 353] width 24 height 15
type input "[DATE]"
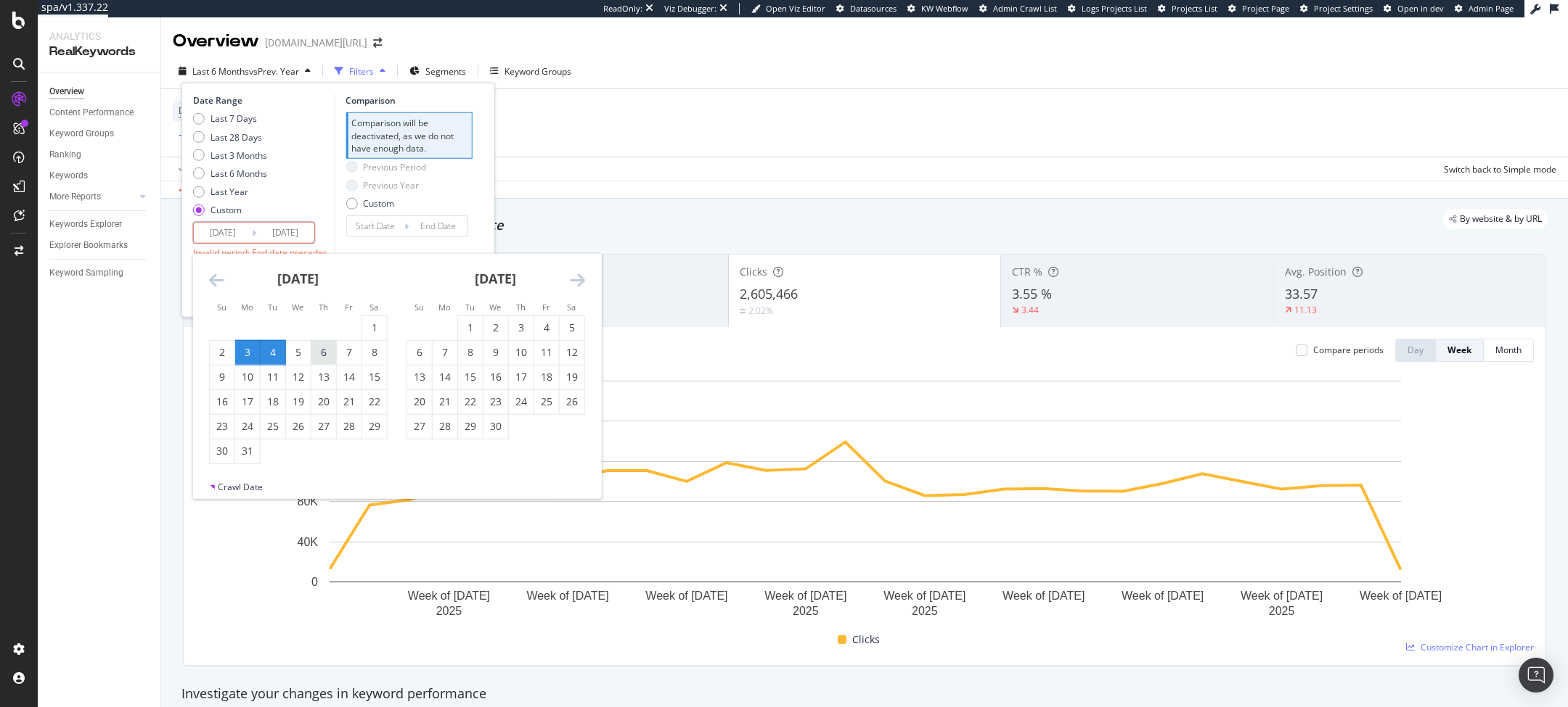
type input "[DATE]"
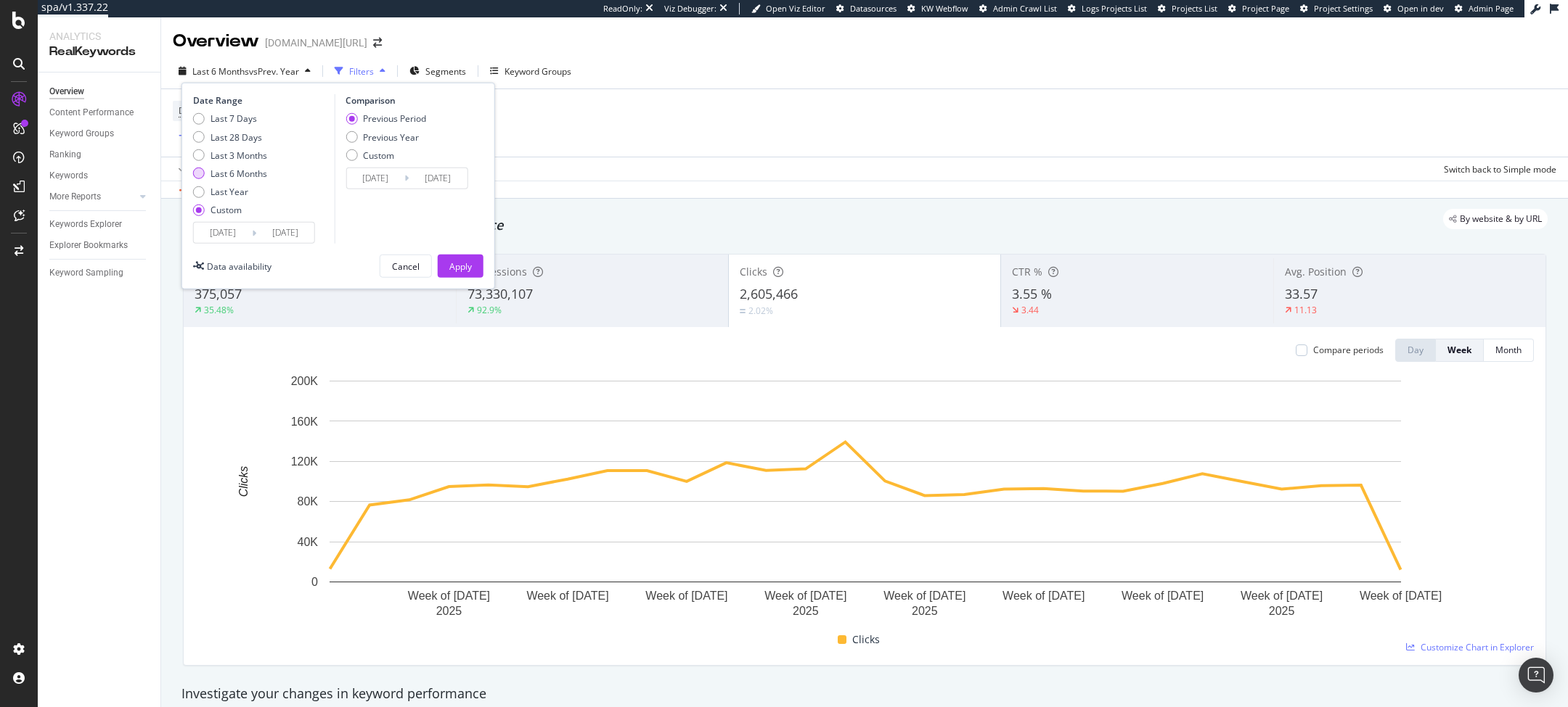
click at [209, 173] on div "Last 6 Months" at bounding box center [230, 173] width 74 height 12
type input "[DATE]"
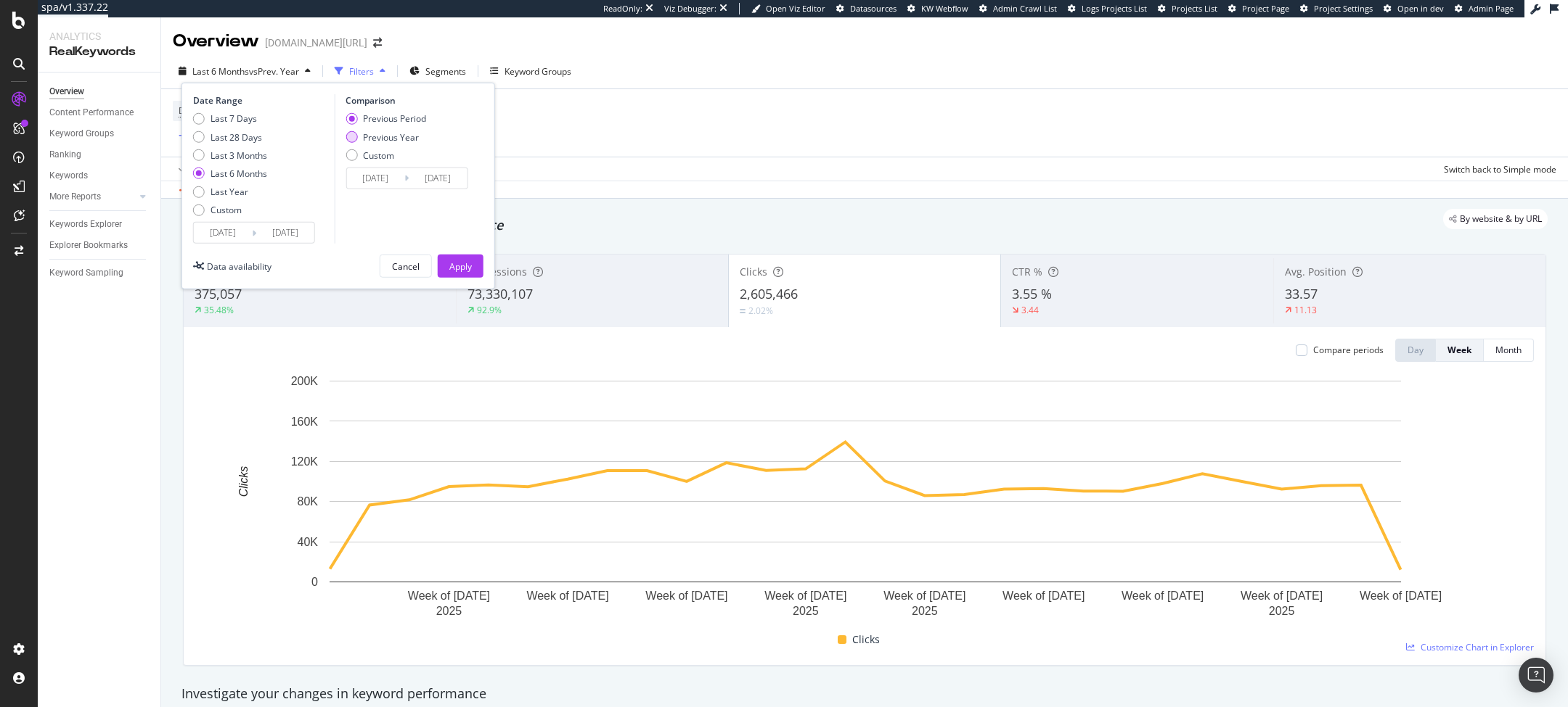
click at [376, 137] on div "Previous Year" at bounding box center [390, 136] width 56 height 12
type input "[DATE]"
click at [475, 266] on button "Apply" at bounding box center [460, 266] width 46 height 24
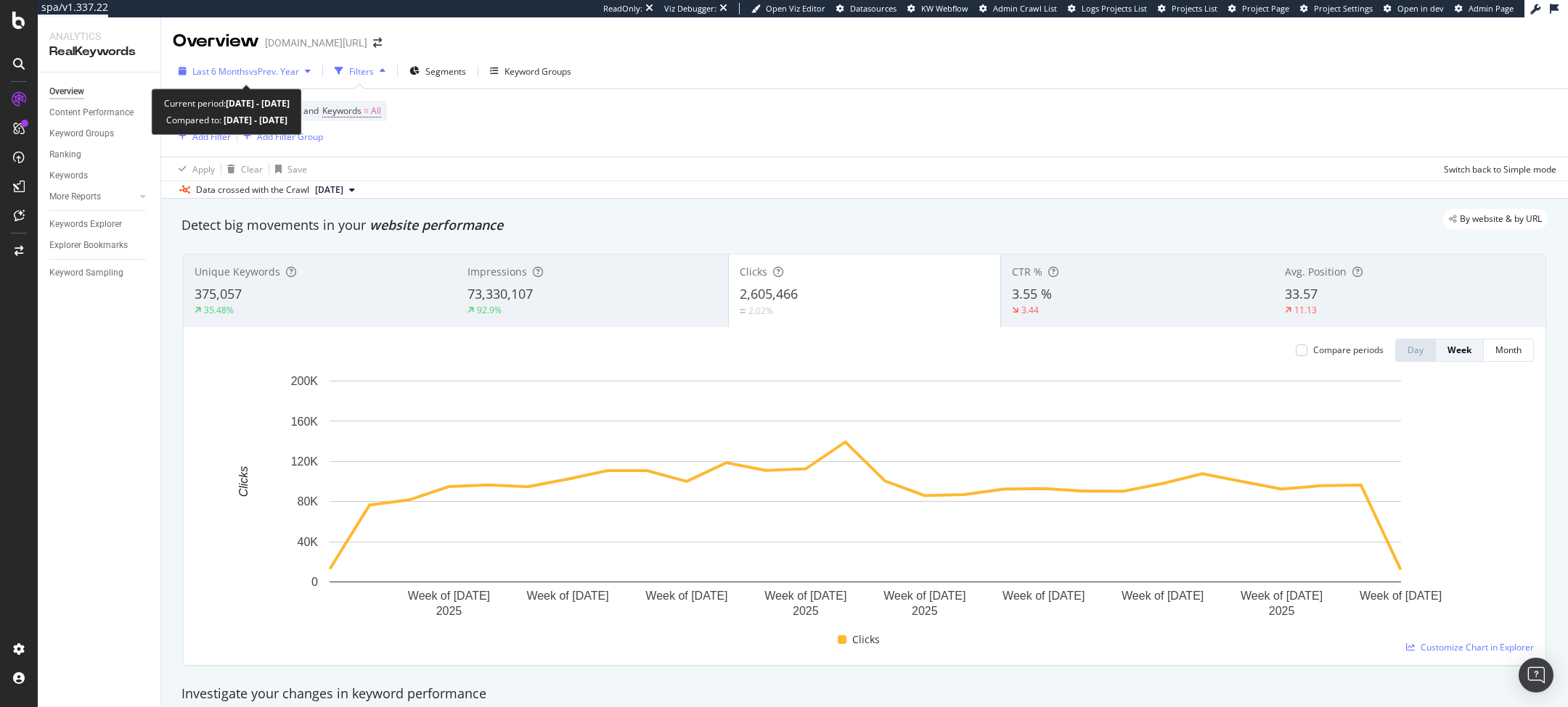
click at [288, 75] on span "vs Prev. Year" at bounding box center [274, 71] width 50 height 12
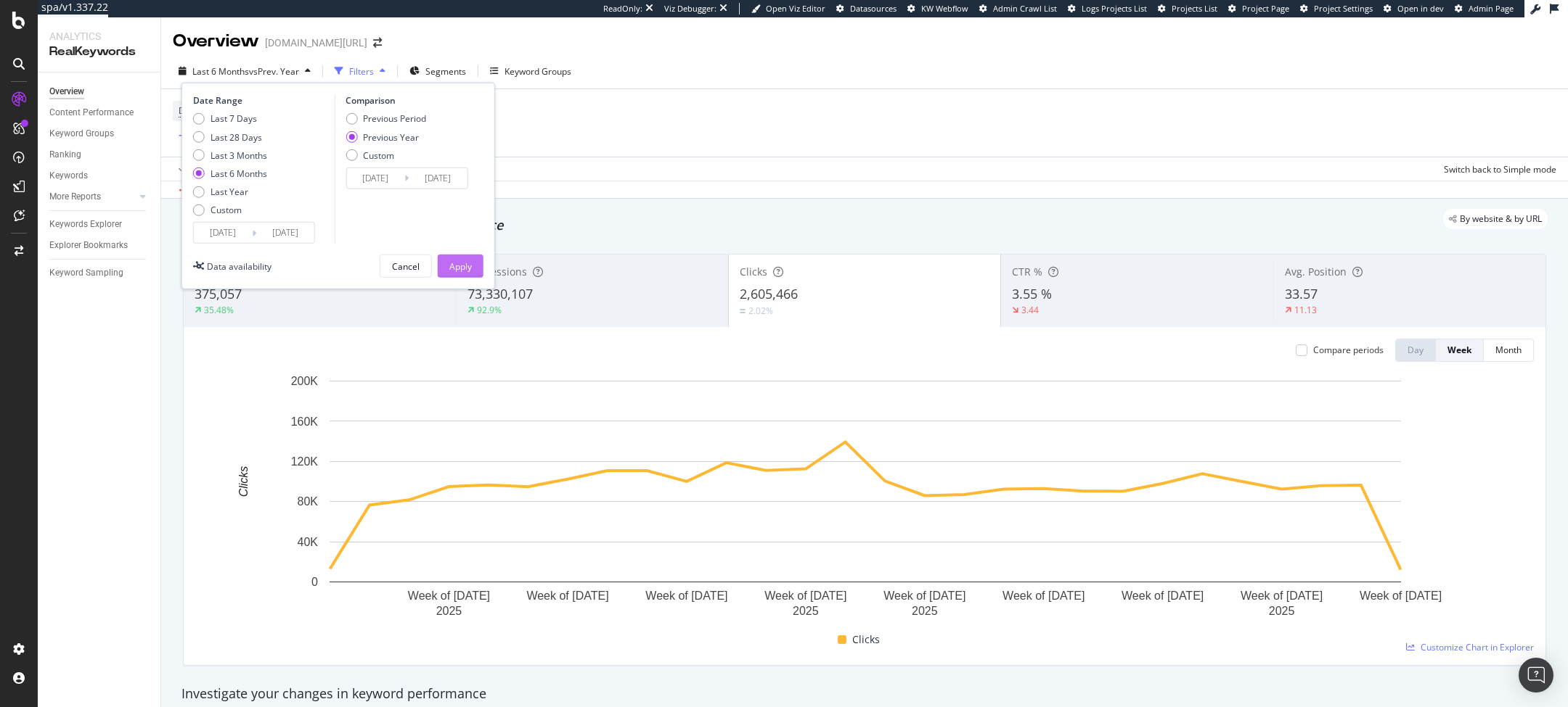
click at [463, 268] on div "Apply" at bounding box center [460, 266] width 23 height 12
